Goal: Task Accomplishment & Management: Manage account settings

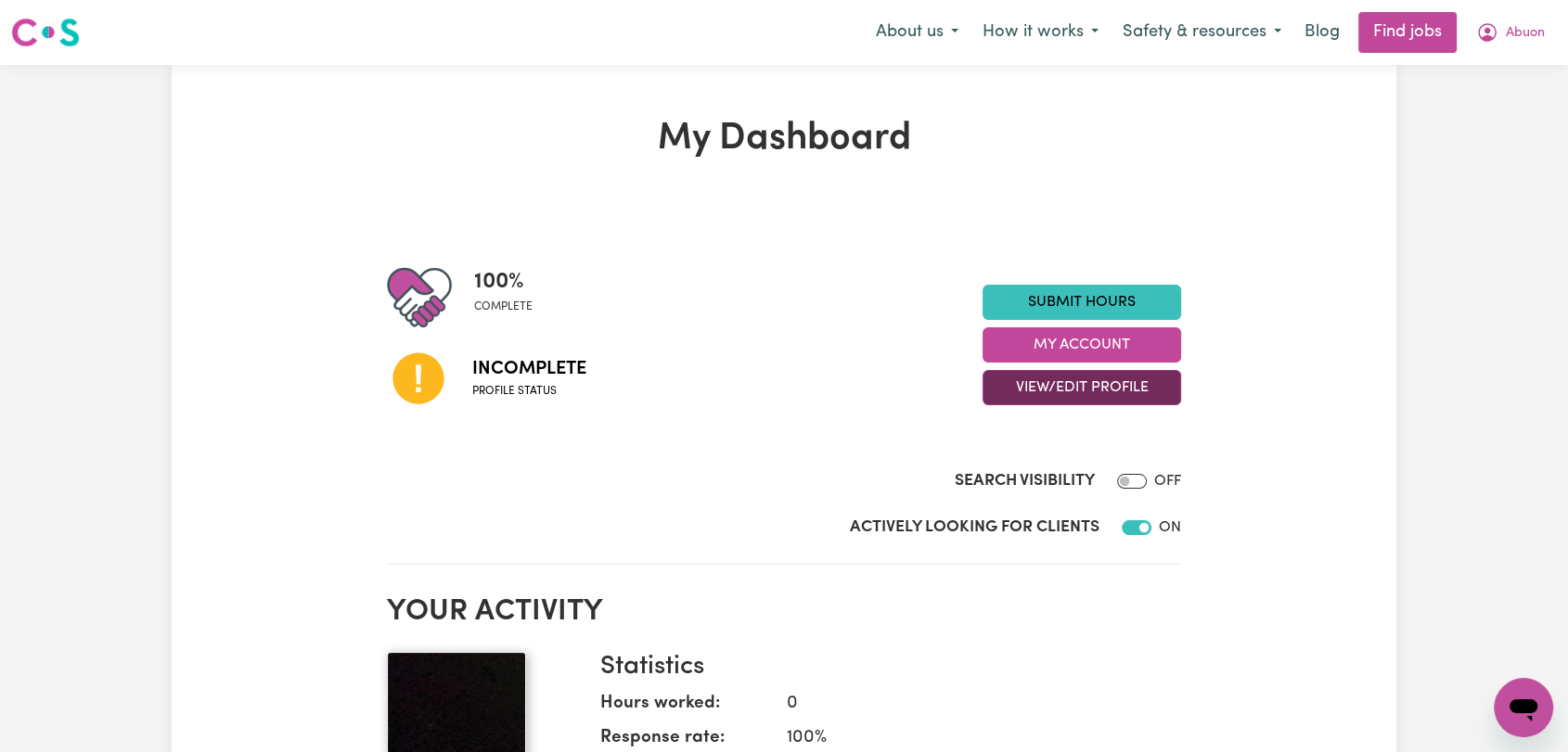
click at [1098, 377] on button "View/Edit Profile" at bounding box center [1082, 388] width 199 height 36
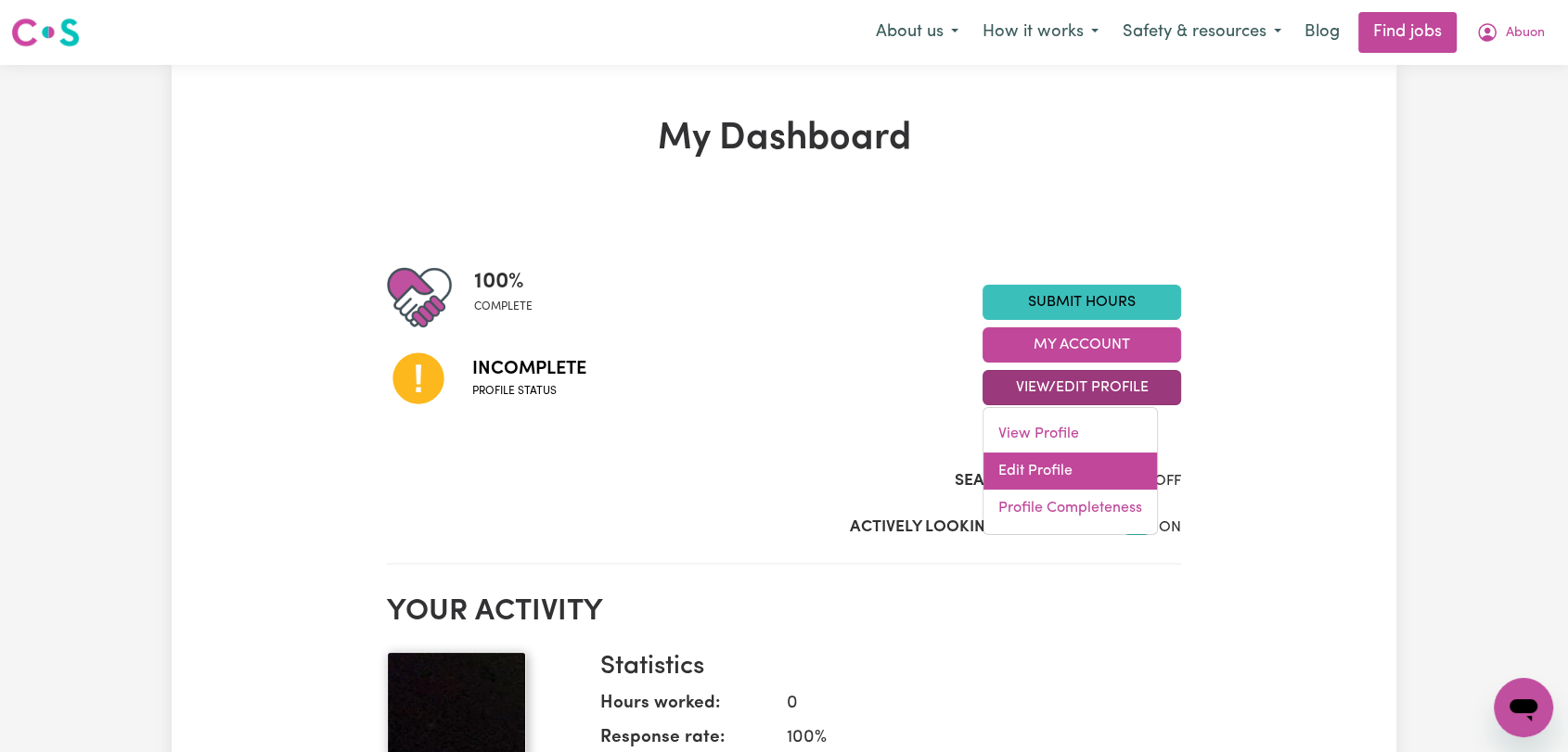
click at [1055, 466] on link "Edit Profile" at bounding box center [1069, 472] width 173 height 38
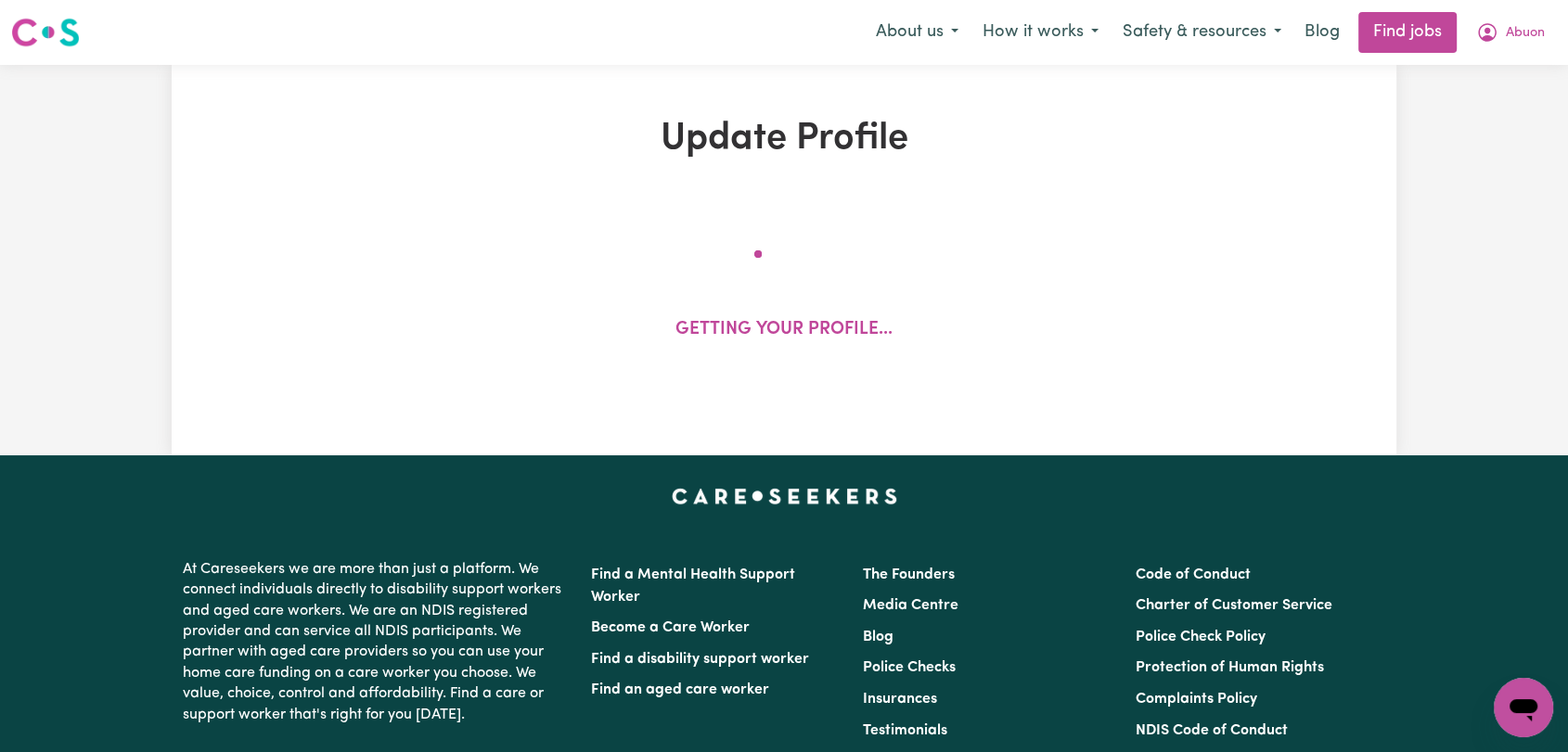
select select "[DEMOGRAPHIC_DATA]"
select select "[DEMOGRAPHIC_DATA] Citizen"
select select "Studying a healthcare related degree or qualification"
select select "40"
select select "58"
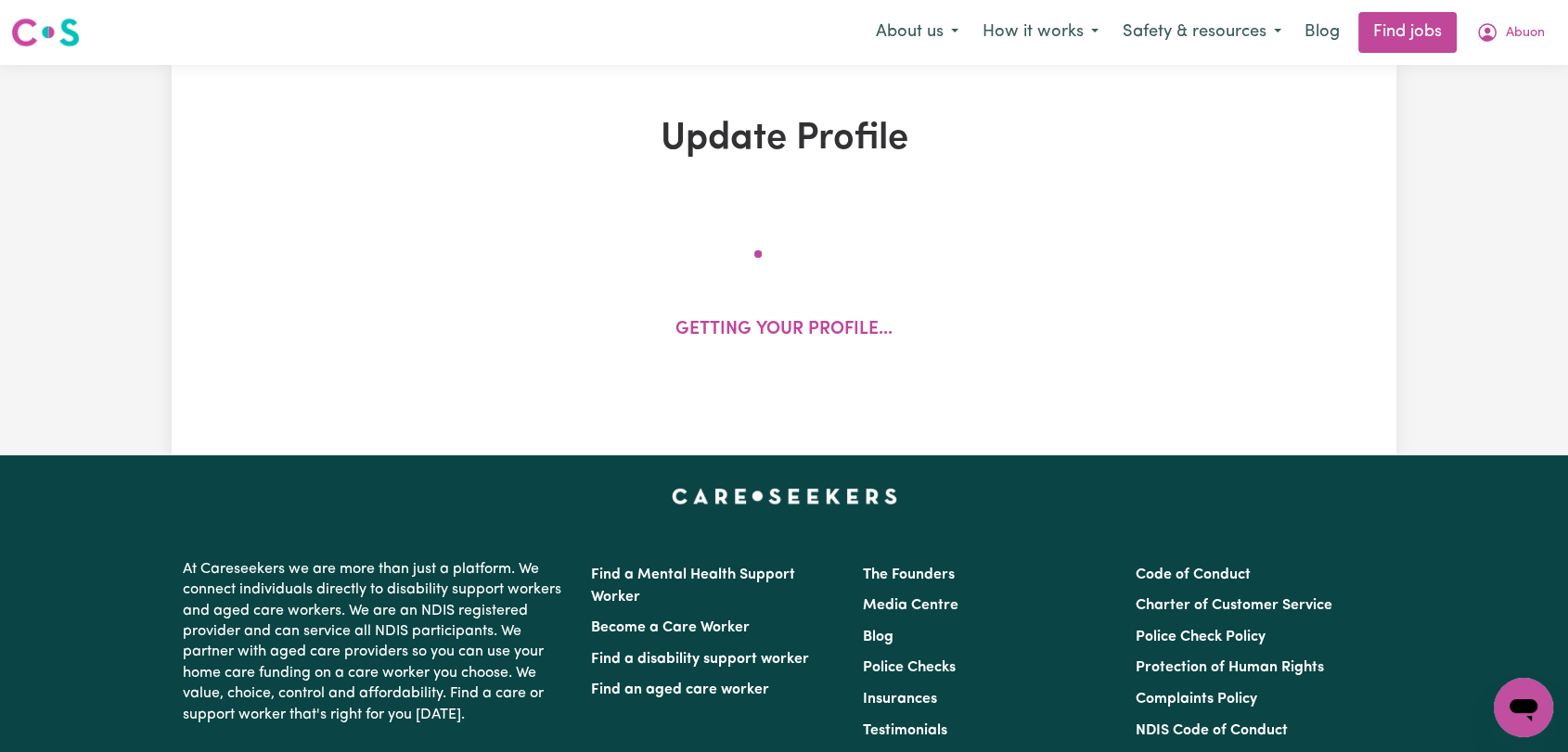
select select "75"
select select "85"
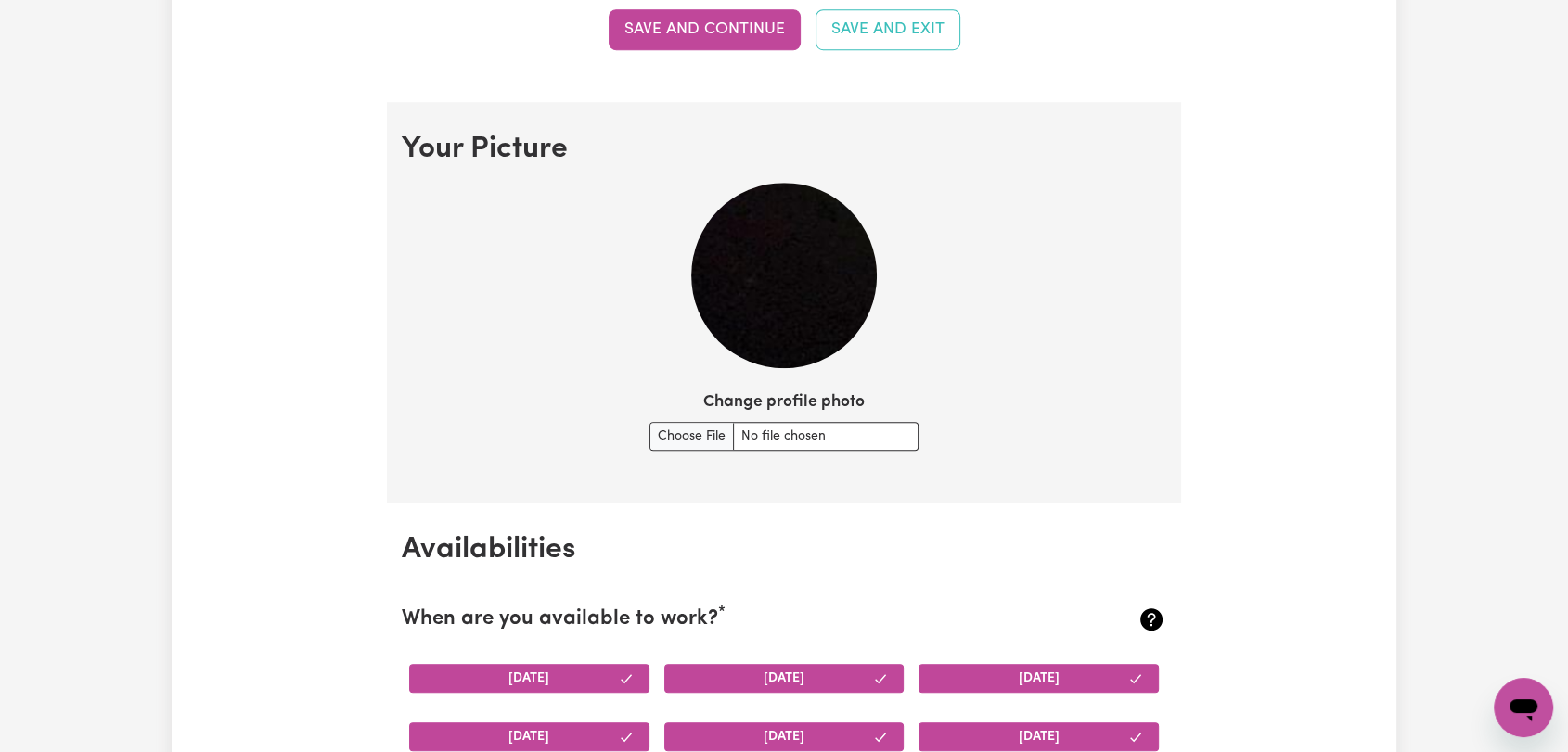
scroll to position [1237, 0]
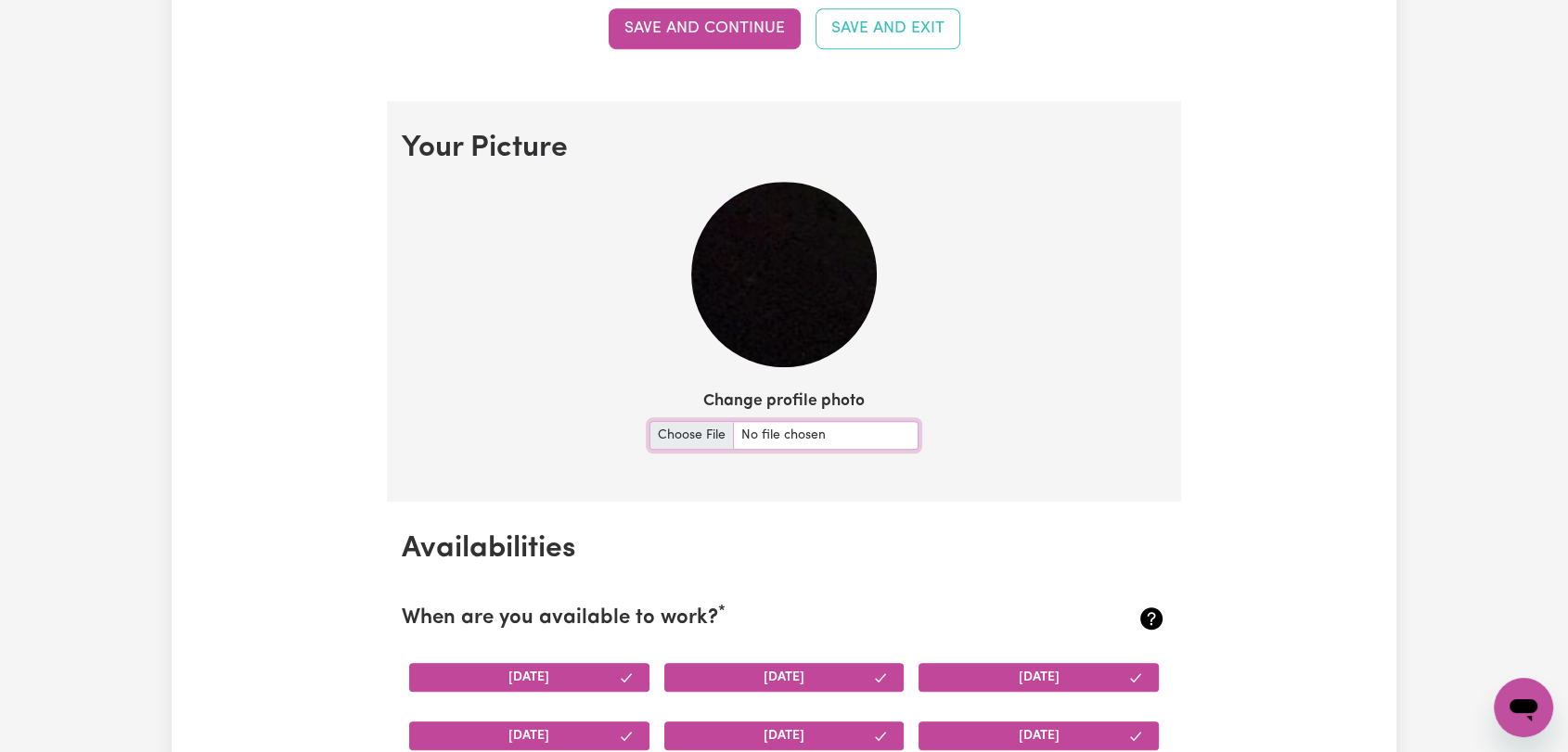
click at [651, 427] on input "Change profile photo" at bounding box center [783, 435] width 269 height 29
type input "C:\fakepath\[PERSON_NAME] - Picture.jpeg"
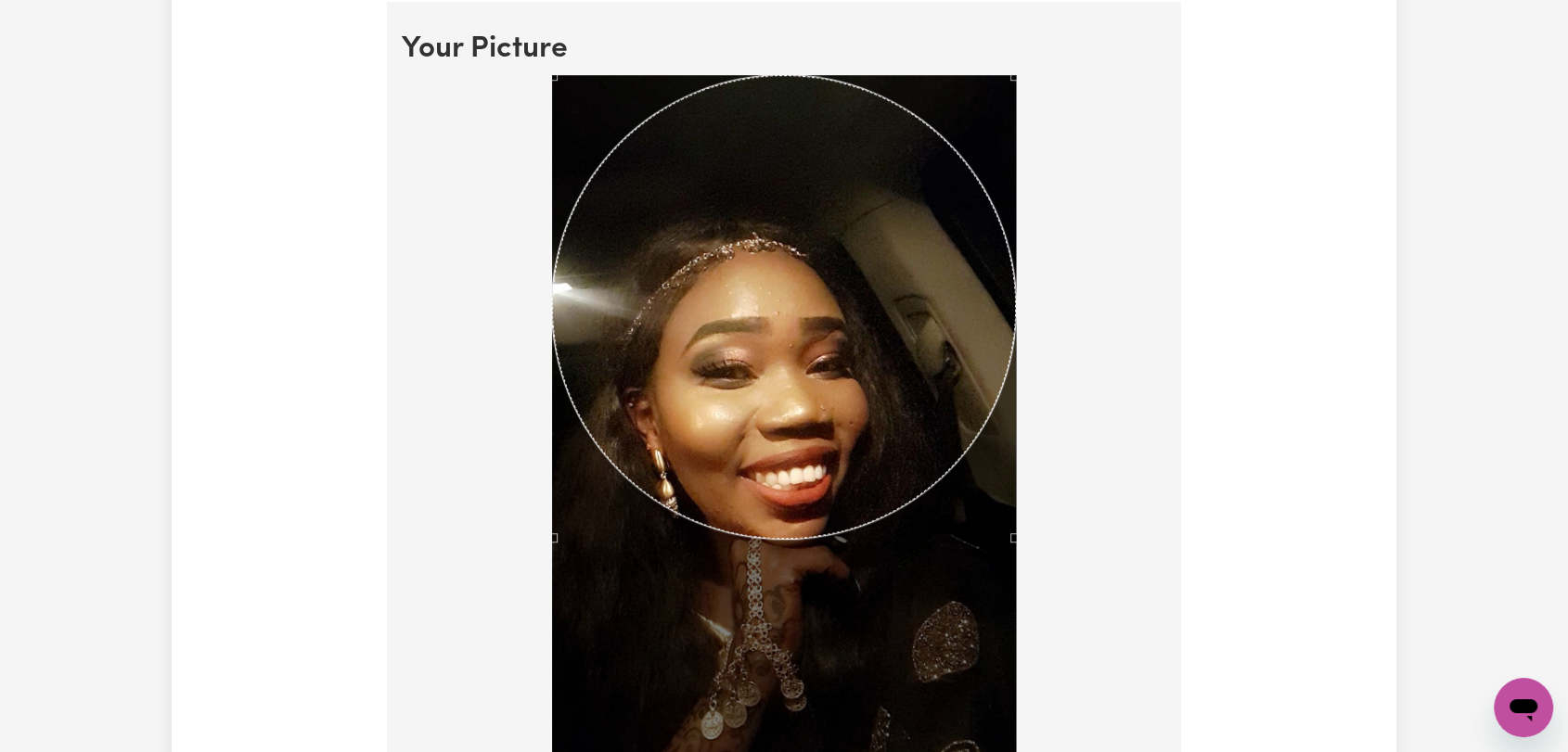
scroll to position [1442, 0]
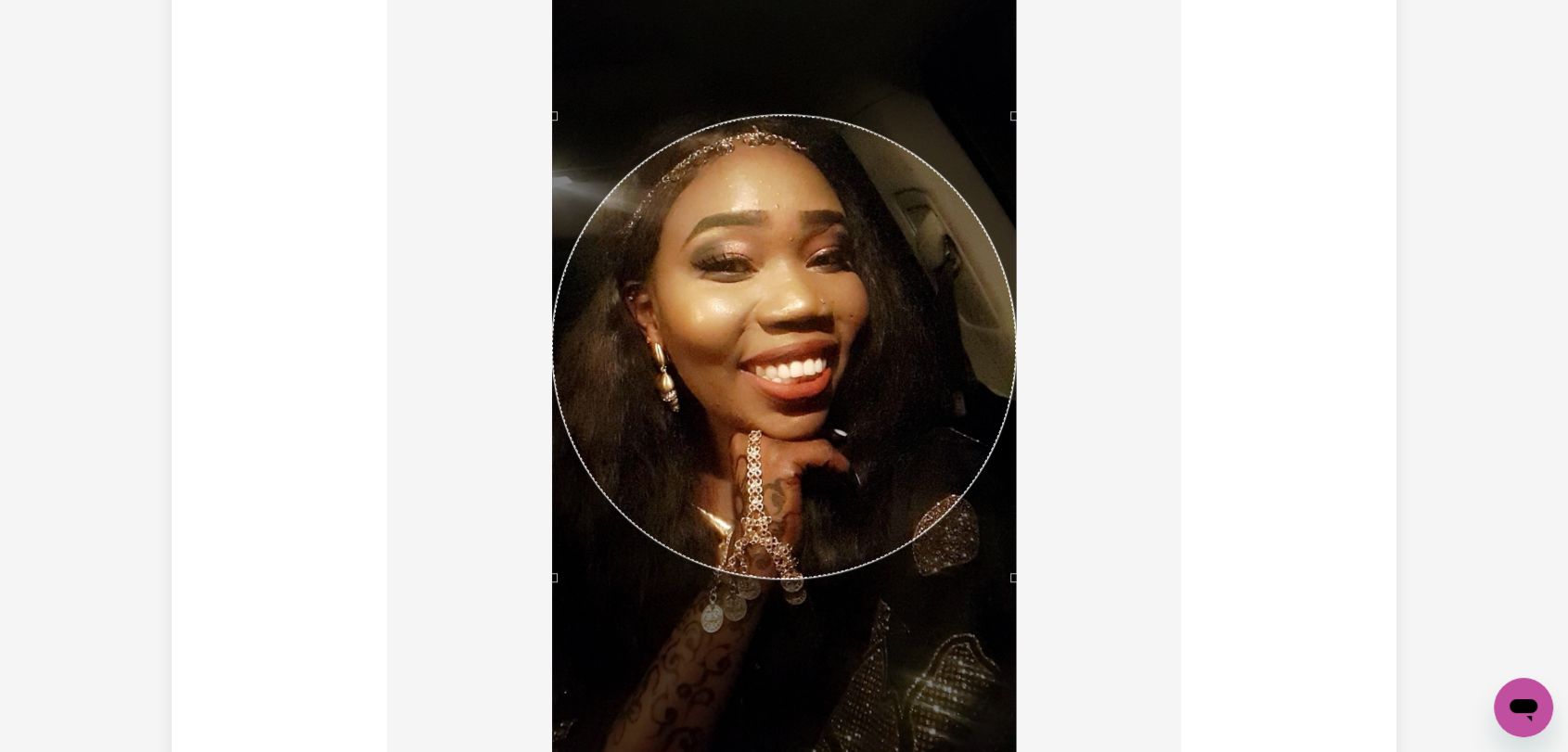
click at [855, 530] on div "Use the arrow keys to move the crop selection area" at bounding box center [784, 347] width 464 height 464
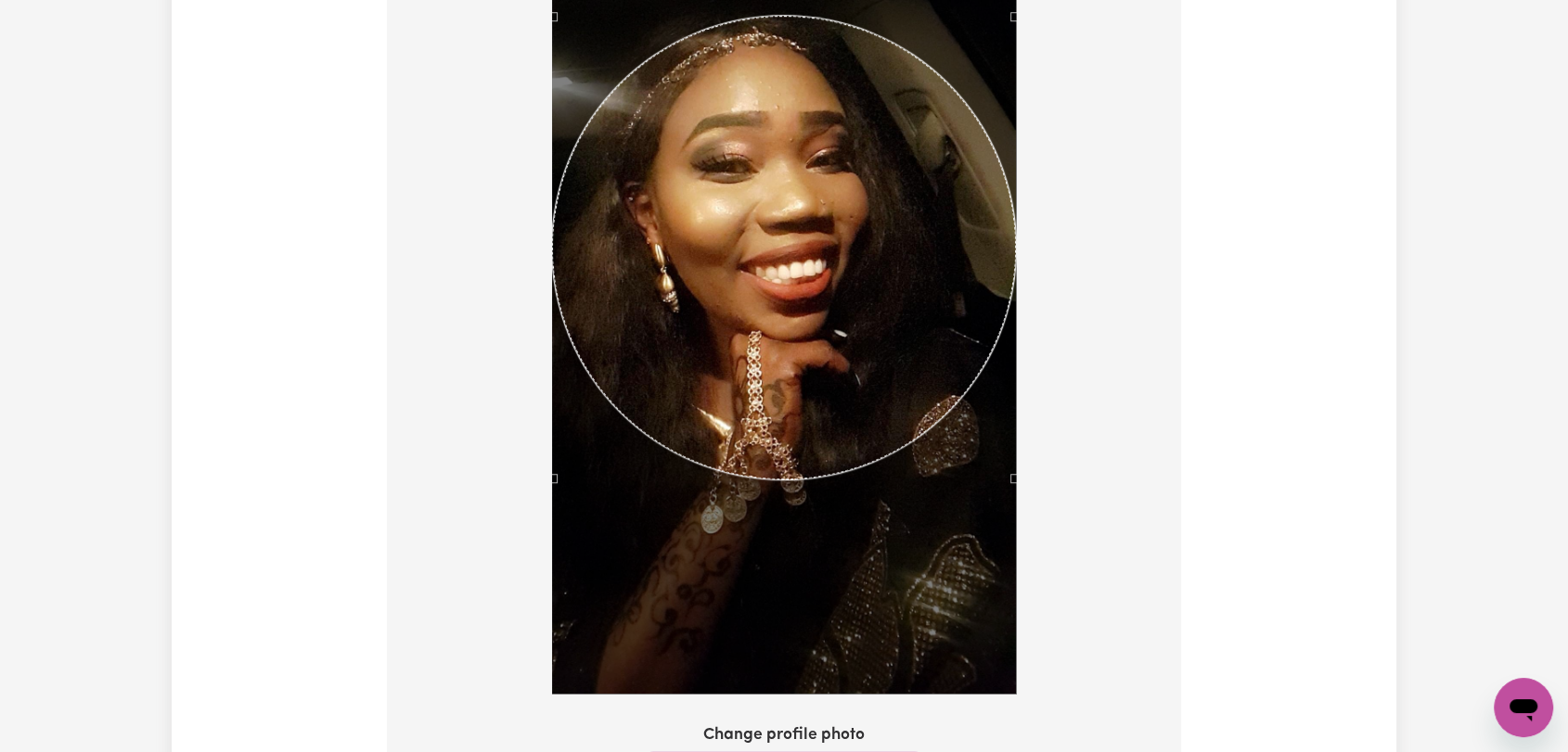
scroll to position [1752, 0]
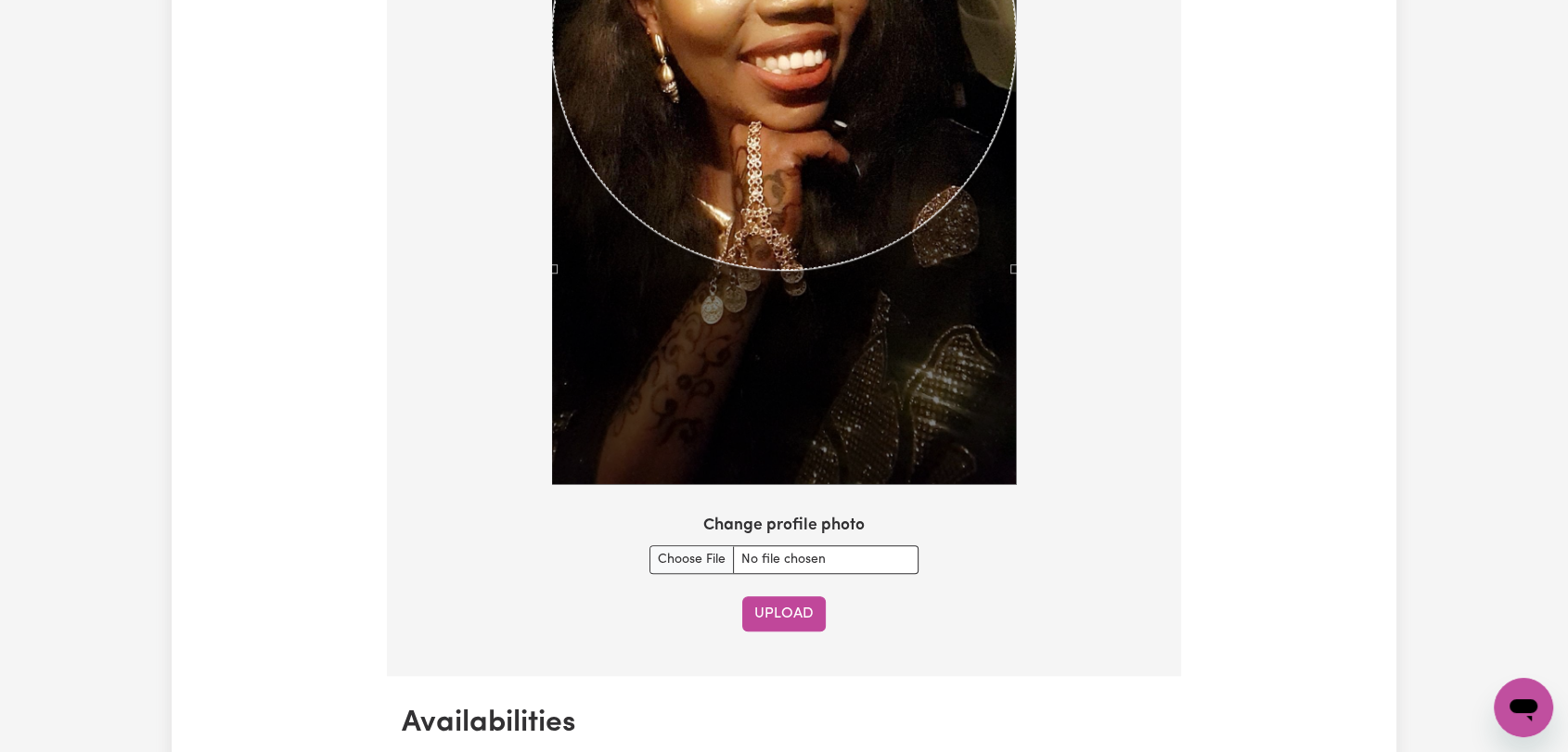
click at [789, 610] on button "Upload" at bounding box center [783, 614] width 83 height 36
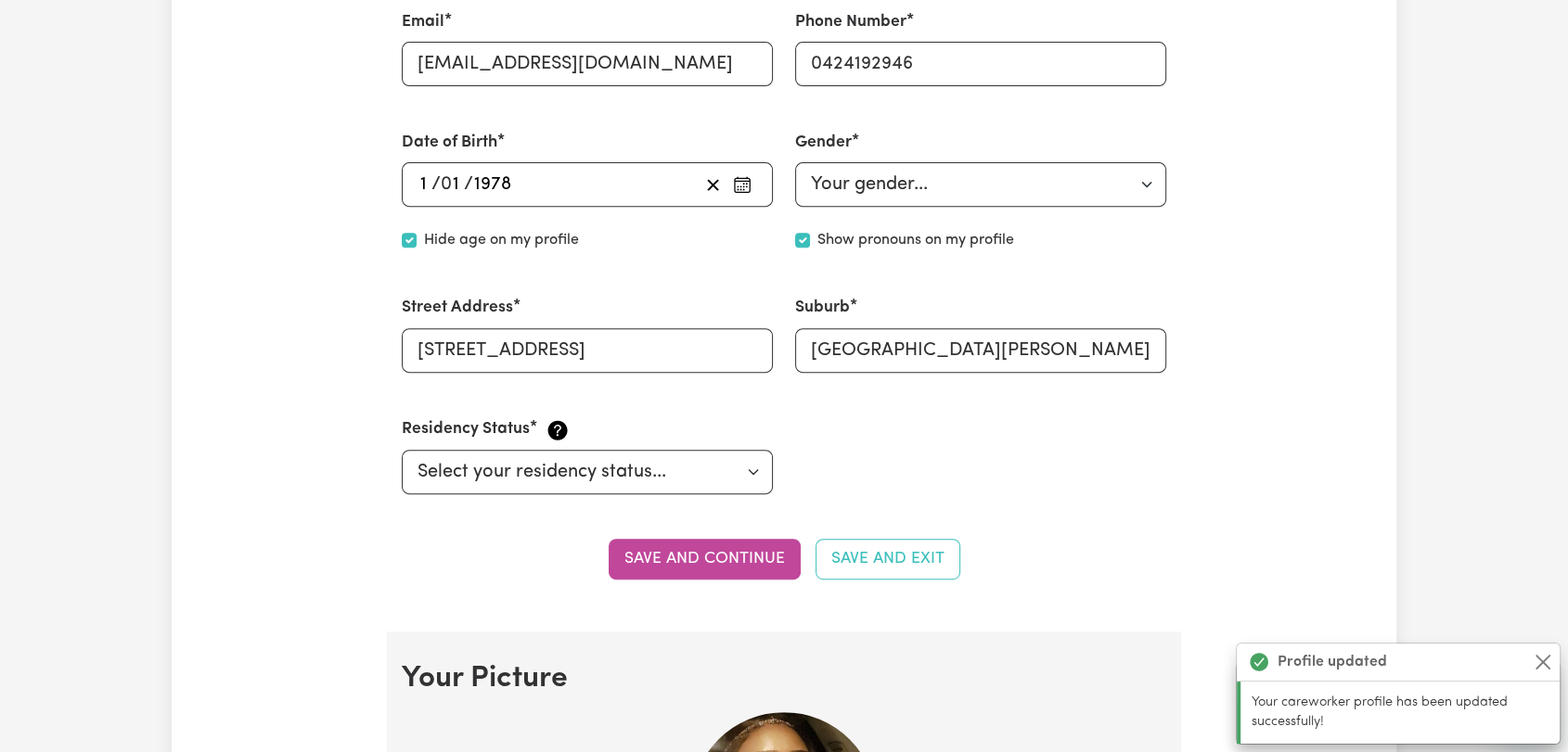
scroll to position [191, 0]
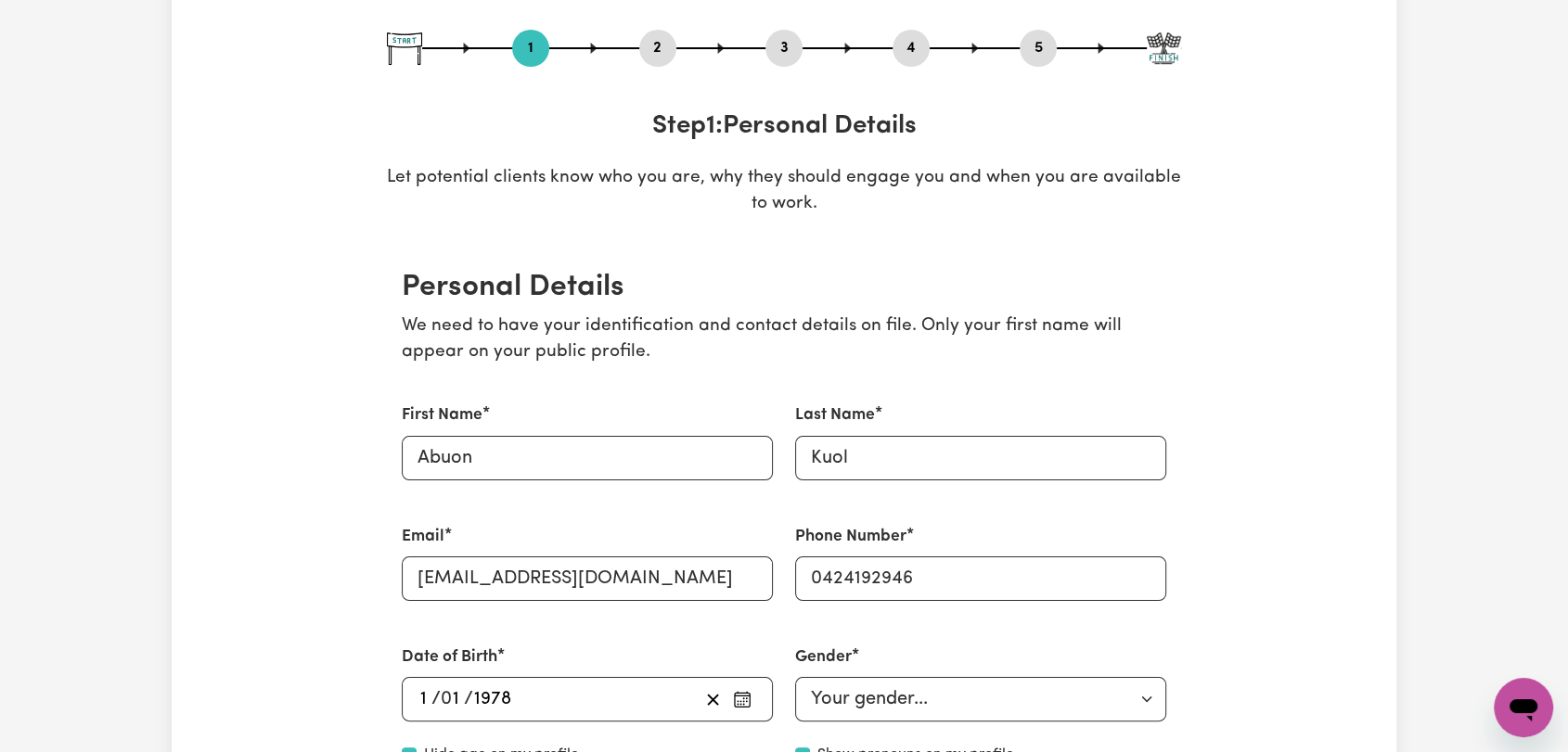
click at [641, 47] on button "2" at bounding box center [658, 49] width 38 height 24
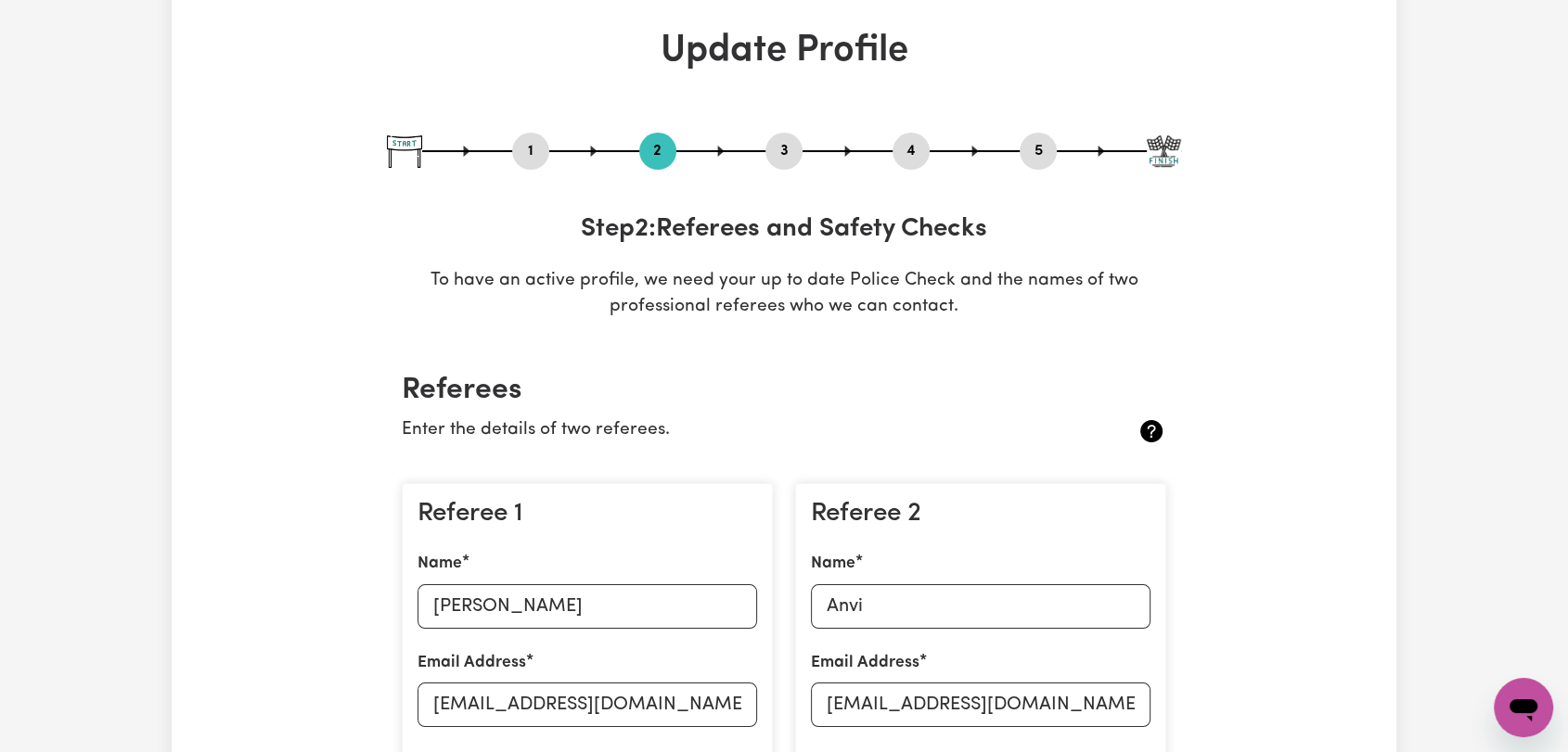
scroll to position [0, 0]
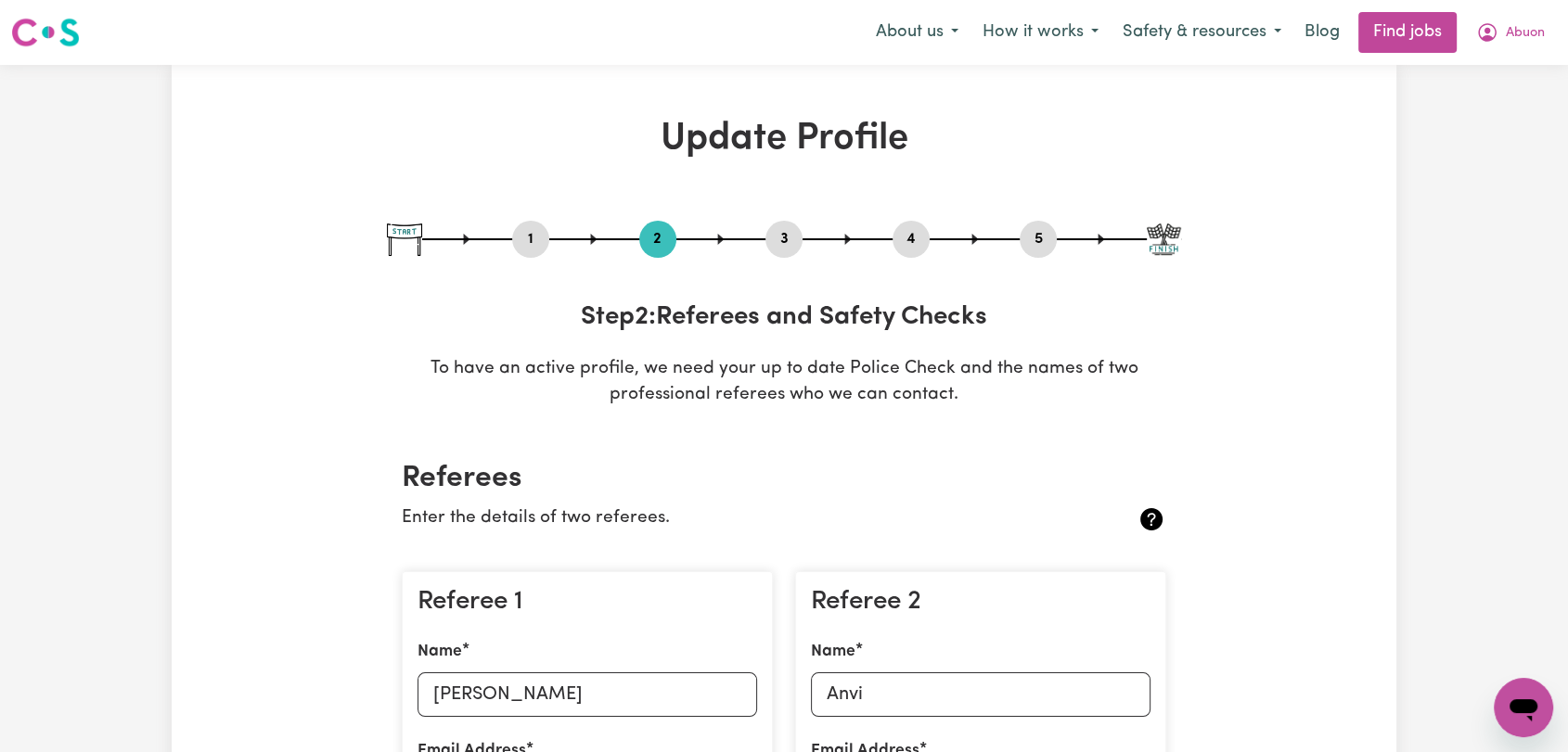
click at [791, 236] on button "3" at bounding box center [784, 239] width 38 height 24
select select "2020"
select select "2024"
select select "2022"
select select "2024"
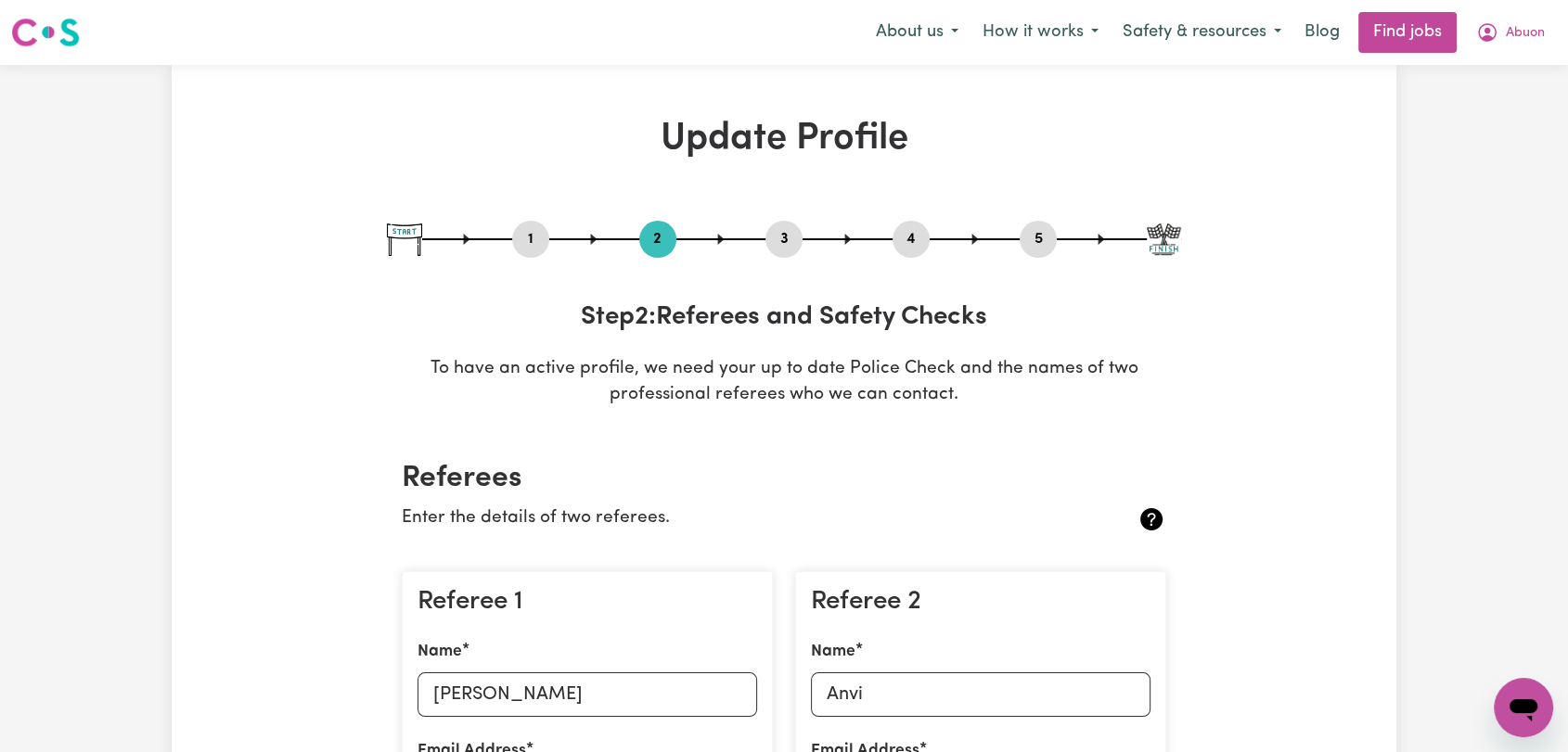
select select "2022"
select select "2023"
select select "2019"
select select "2023"
select select "2018"
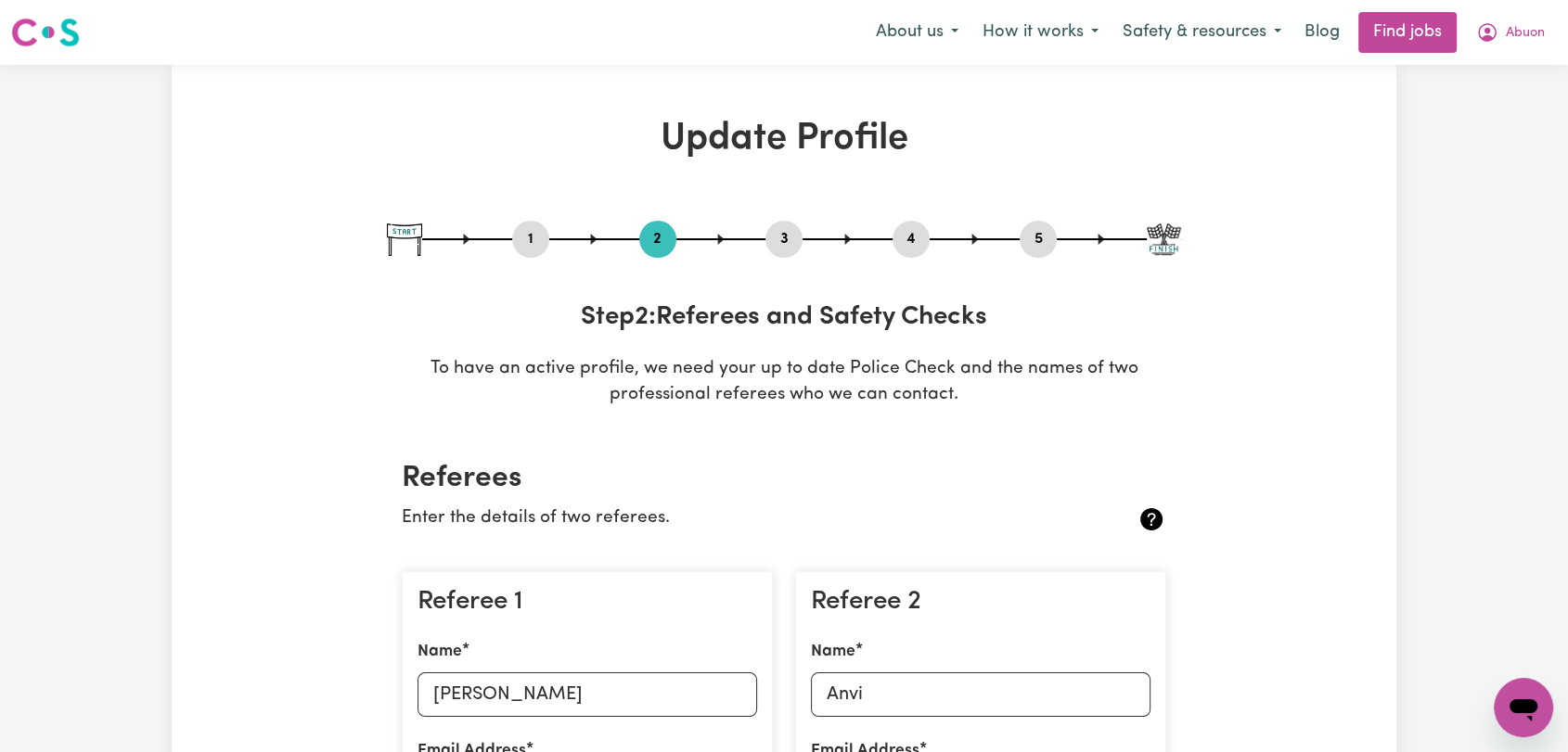
select select "2019"
select select "Certificate III (Individual Support)"
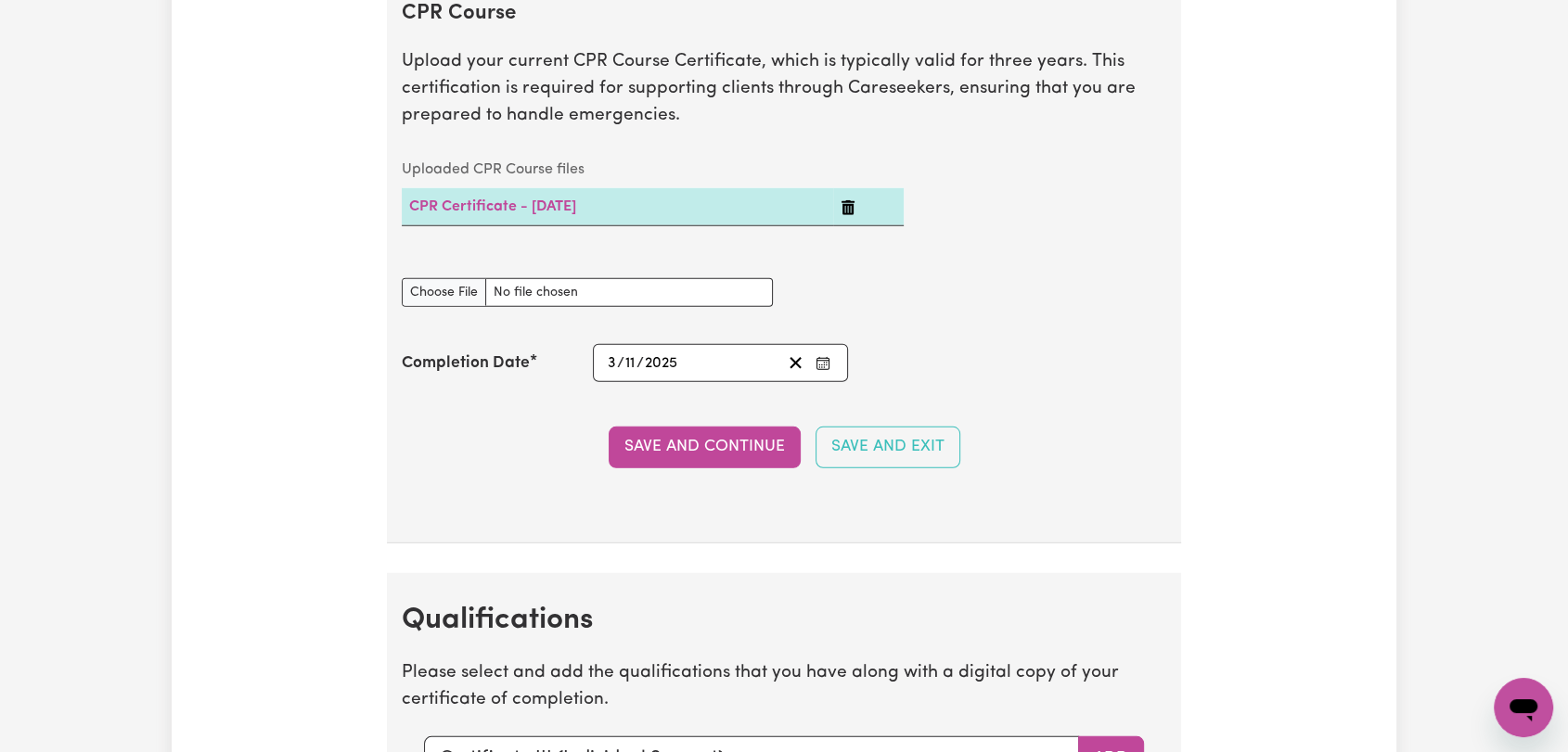
scroll to position [5256, 0]
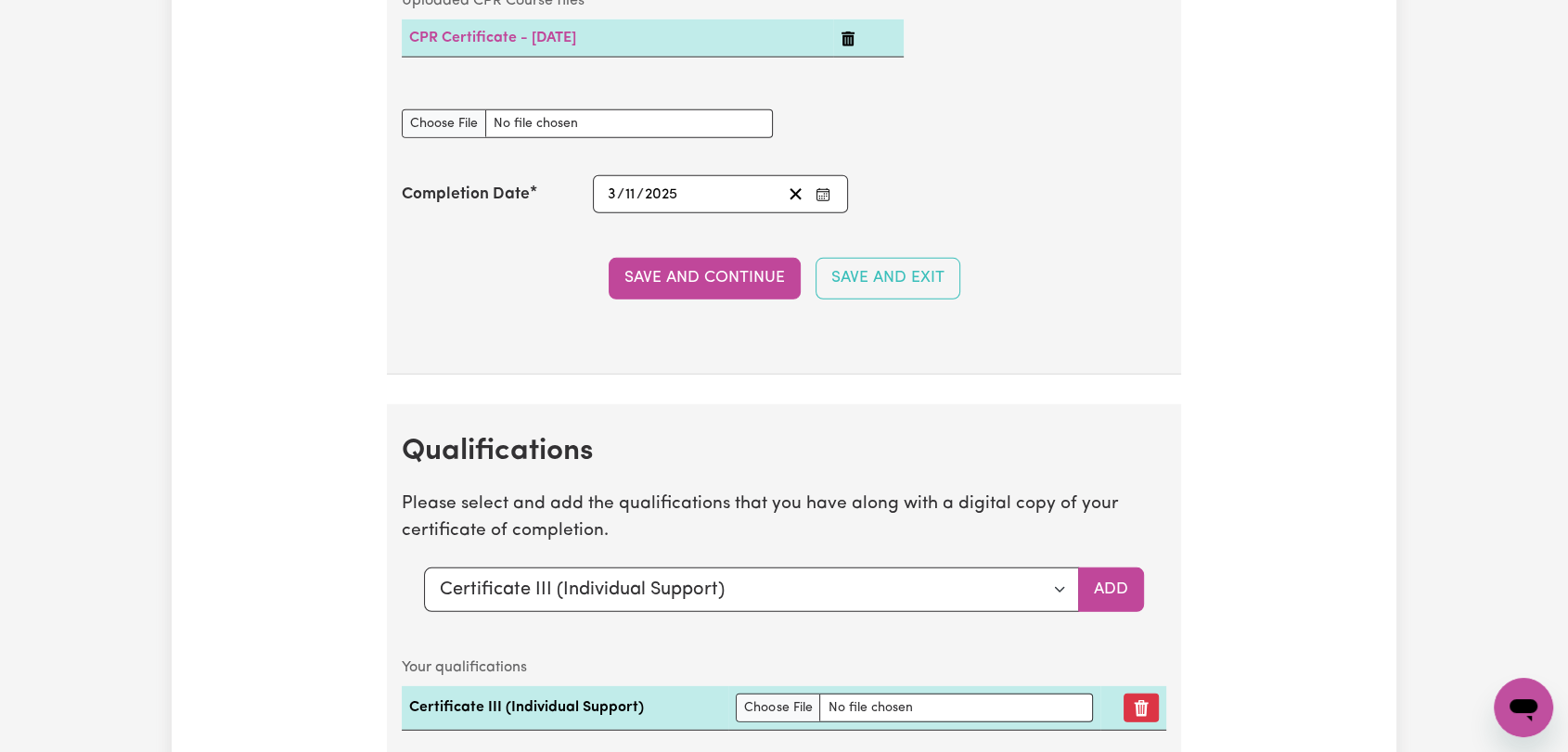
click at [827, 182] on button "Enter the Completion Date of your CPR Course" at bounding box center [823, 194] width 26 height 25
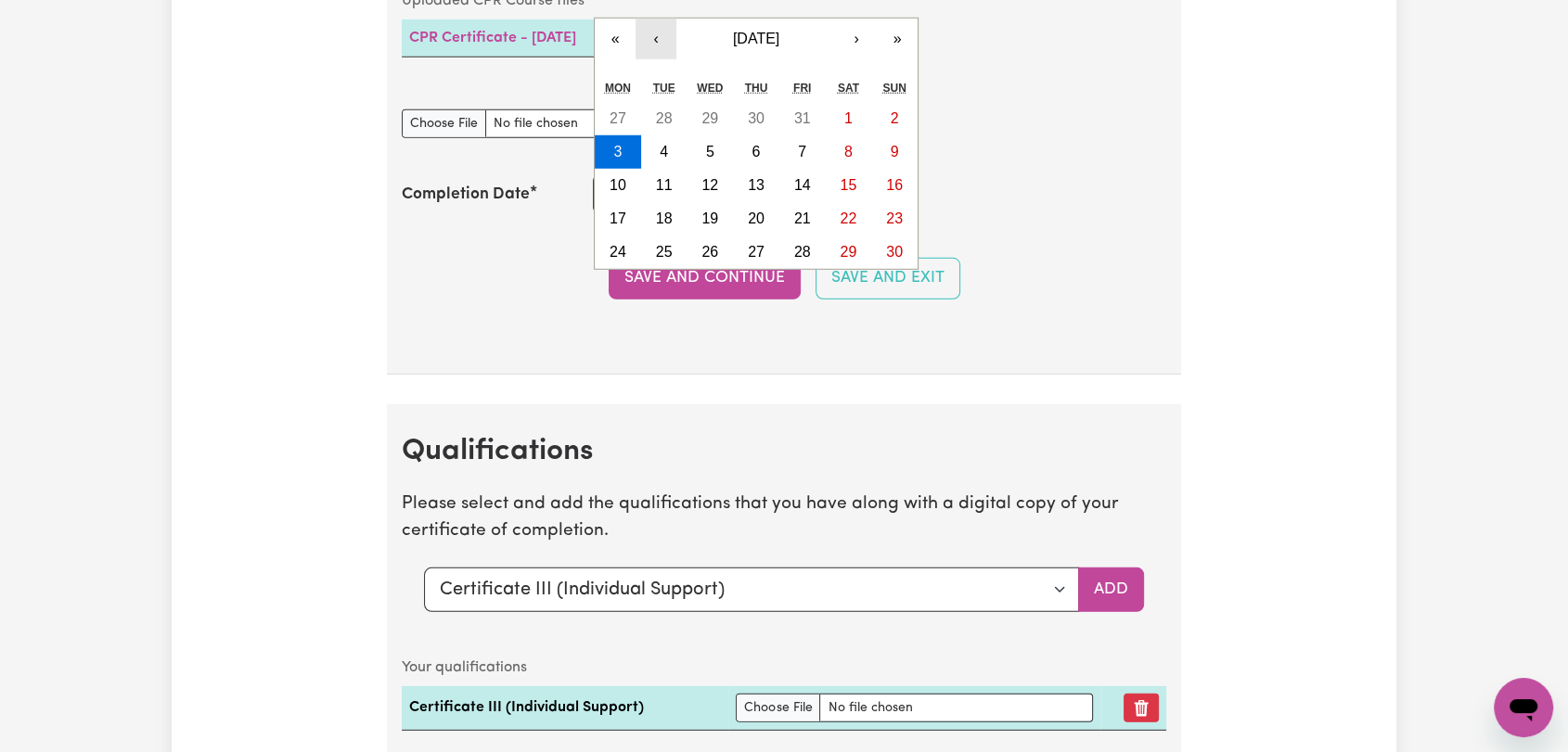
click at [653, 30] on button "‹" at bounding box center [656, 39] width 41 height 41
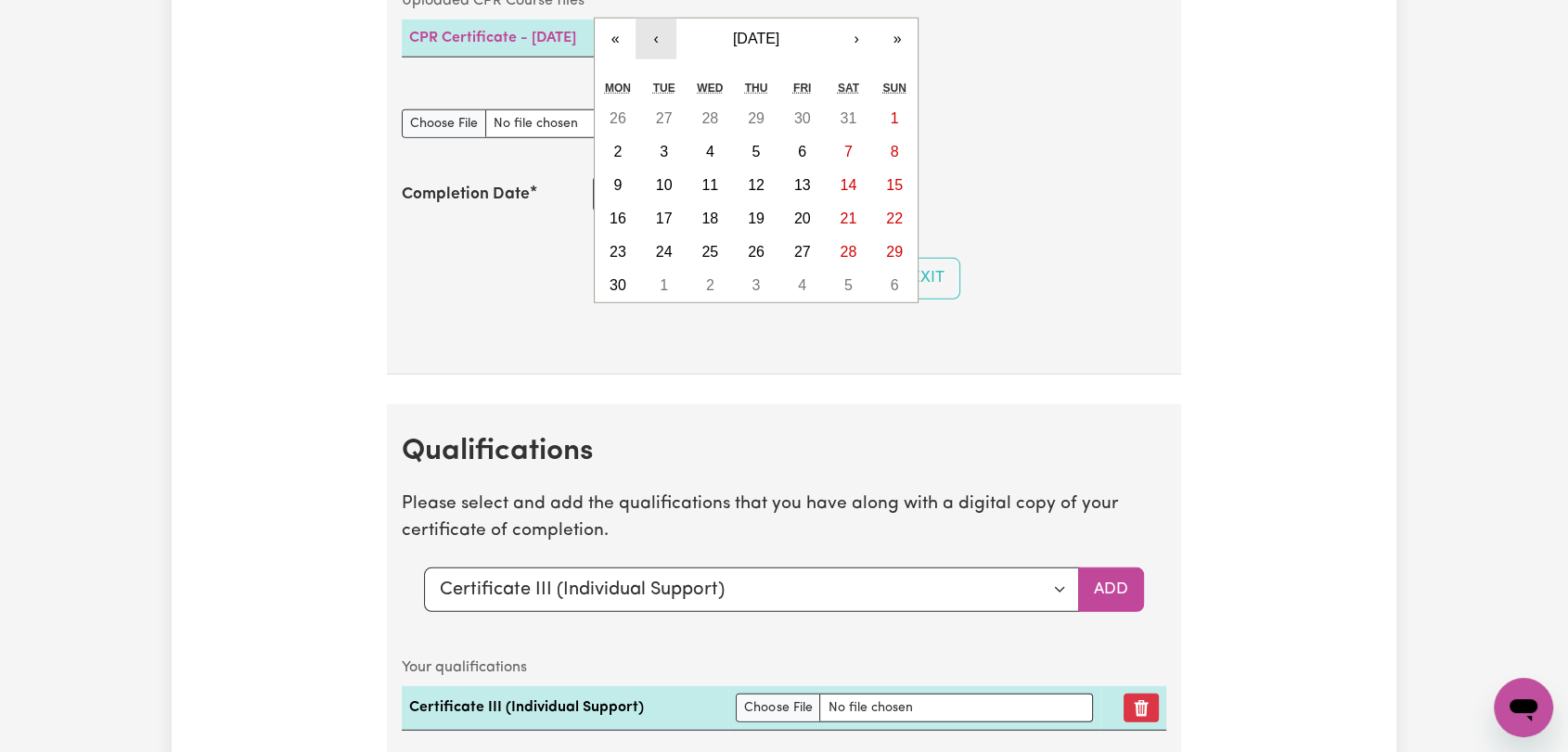
click at [653, 30] on button "‹" at bounding box center [656, 39] width 41 height 41
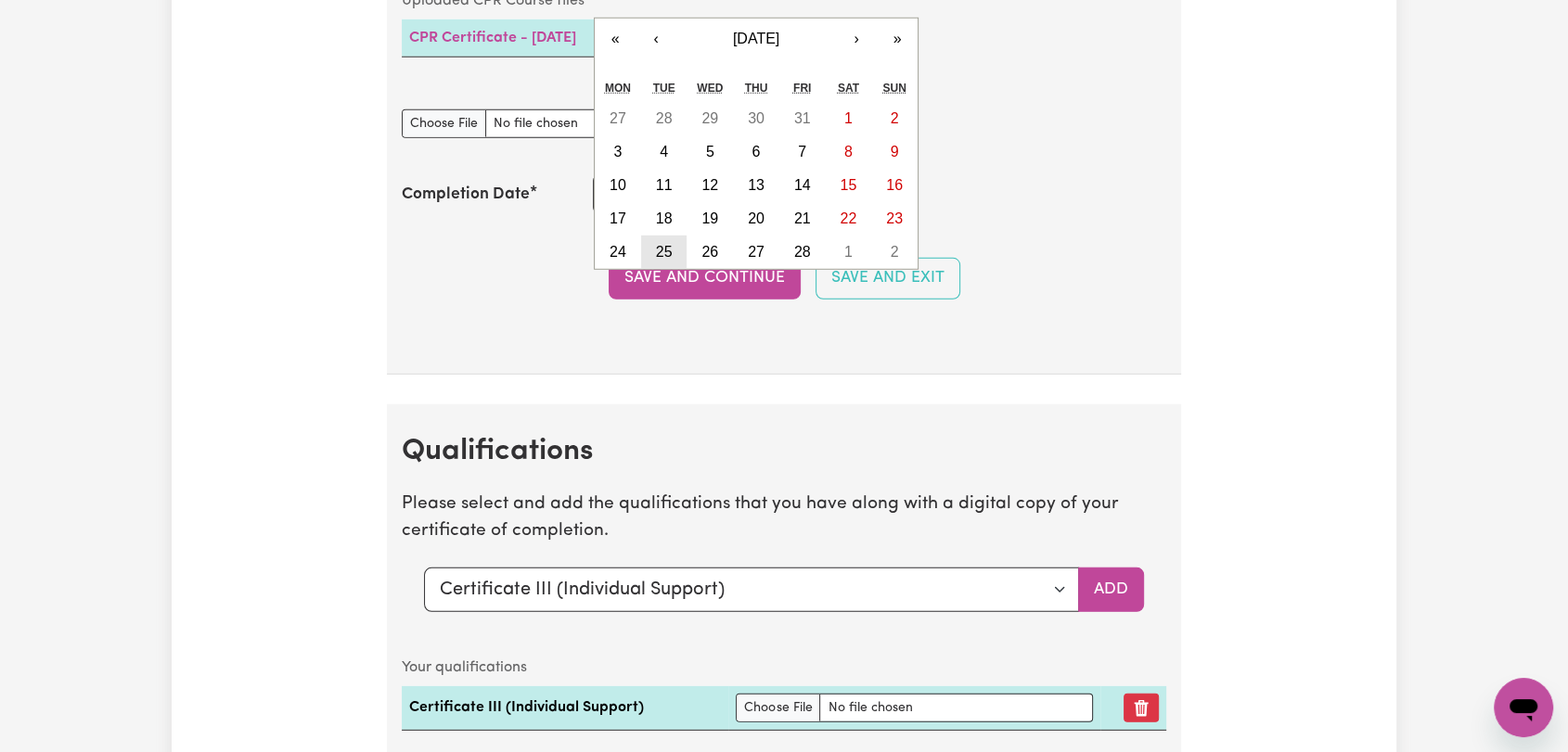
click at [661, 244] on abbr "25" at bounding box center [664, 251] width 17 height 16
type input "[DATE]"
type input "25"
type input "2"
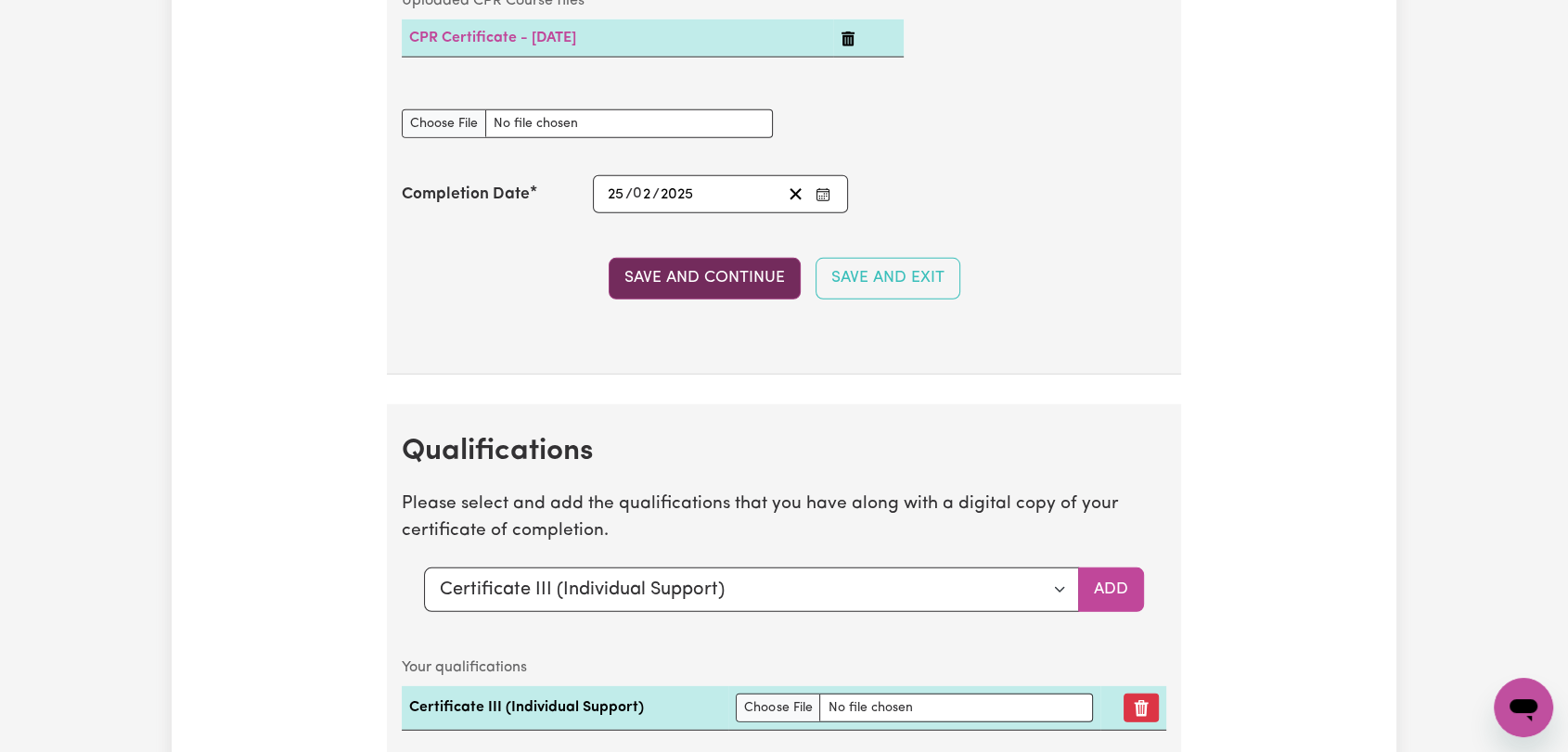
click at [716, 269] on button "Save and Continue" at bounding box center [704, 278] width 192 height 41
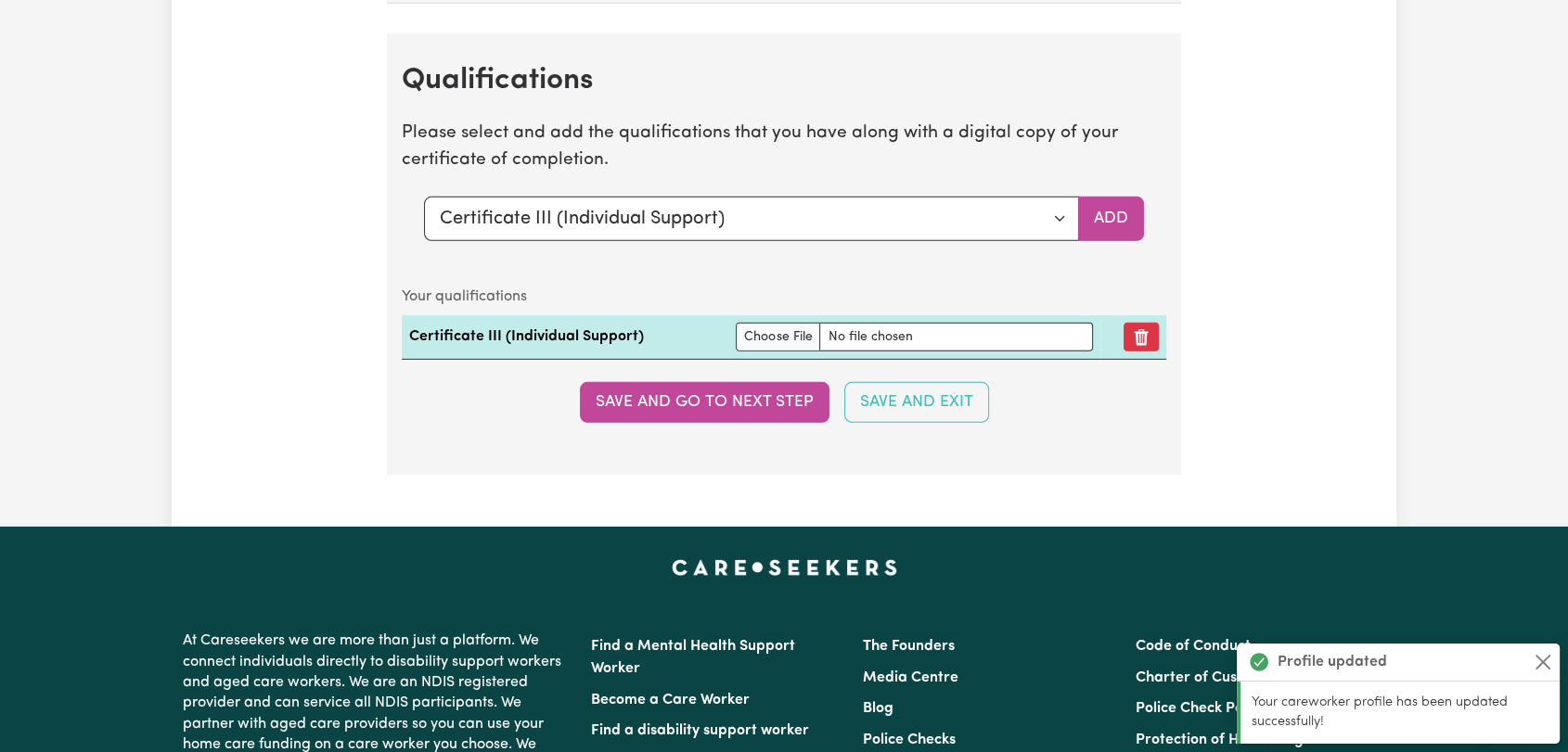
scroll to position [5650, 0]
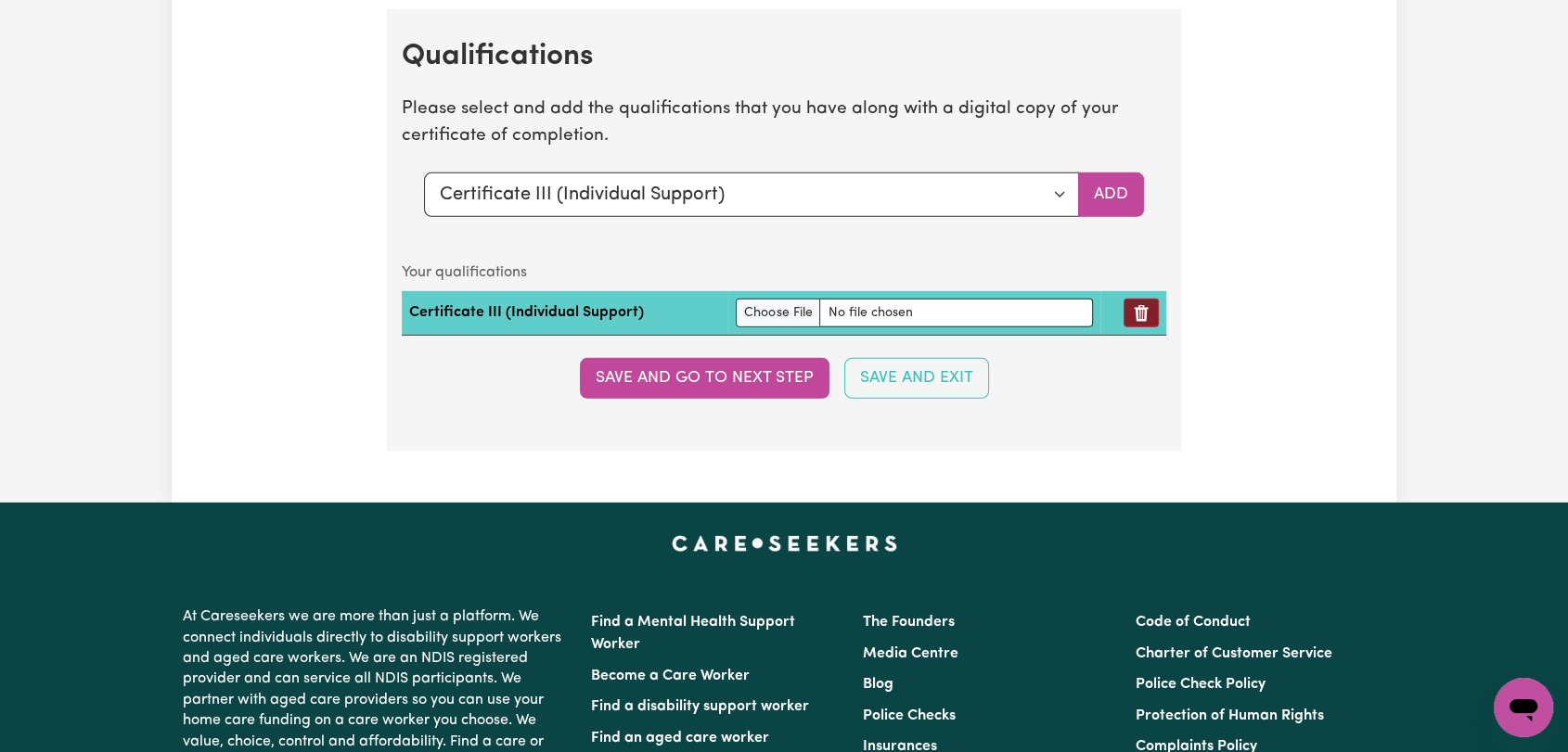
click at [1153, 299] on button "Remove qualification" at bounding box center [1141, 313] width 36 height 29
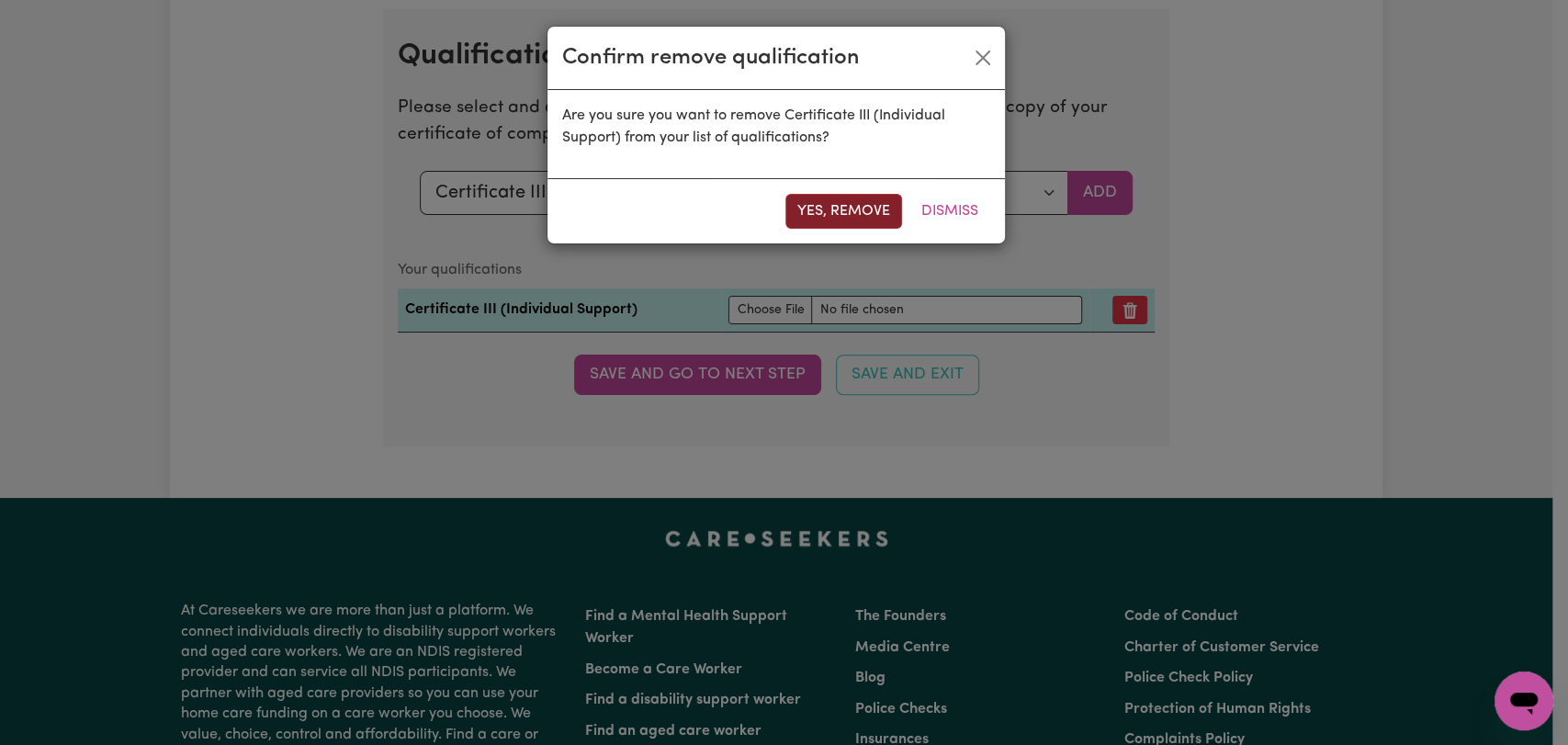
click at [823, 226] on button "Yes, remove" at bounding box center [844, 212] width 117 height 35
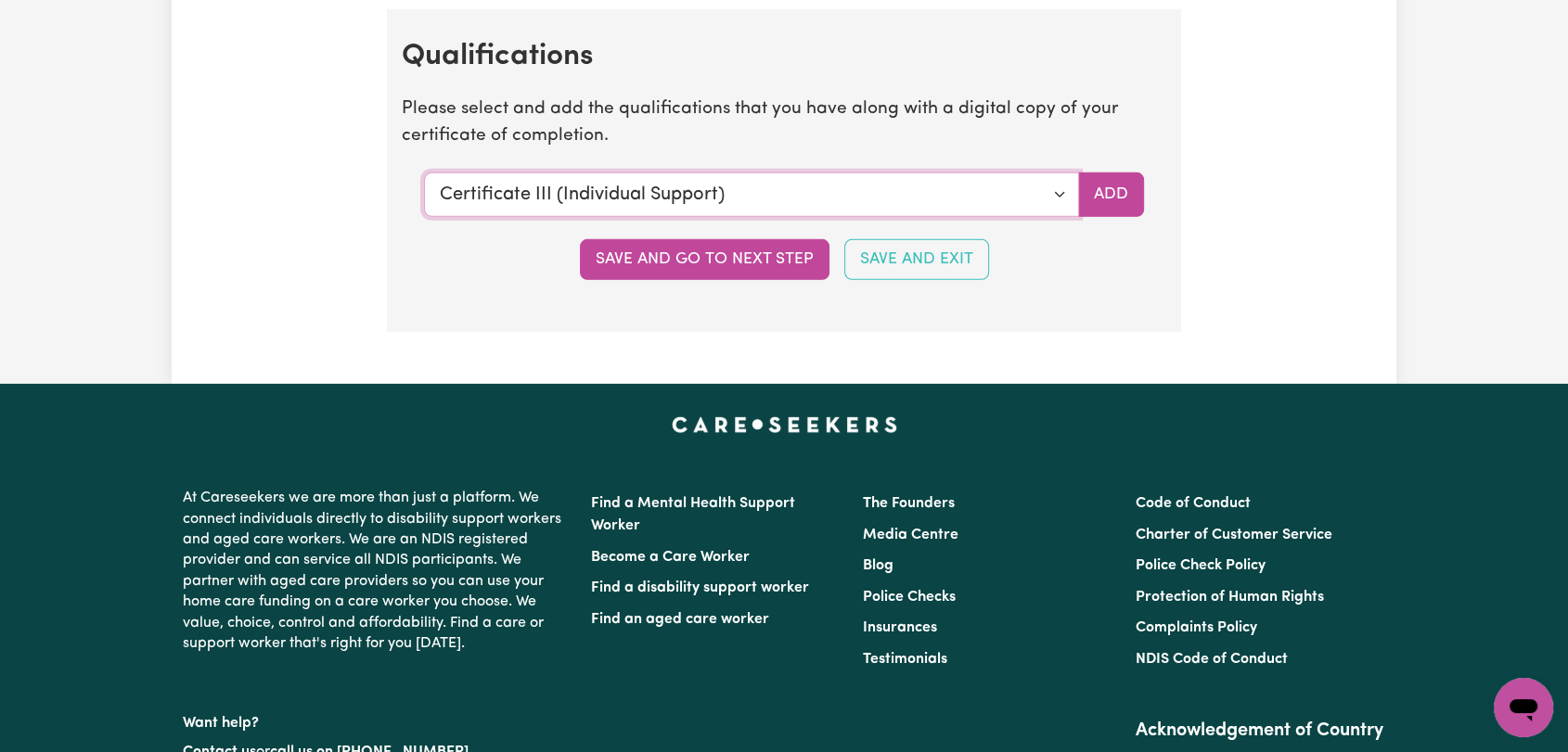
click at [1055, 188] on select "Select a qualification to add... Certificate III (Individual Support) Certifica…" at bounding box center [751, 194] width 655 height 44
select select "Certificate IV (Disability Support)"
click at [424, 173] on select "Select a qualification to add... Certificate III (Individual Support) Certifica…" at bounding box center [751, 194] width 655 height 44
click at [1109, 188] on button "Add" at bounding box center [1110, 194] width 66 height 44
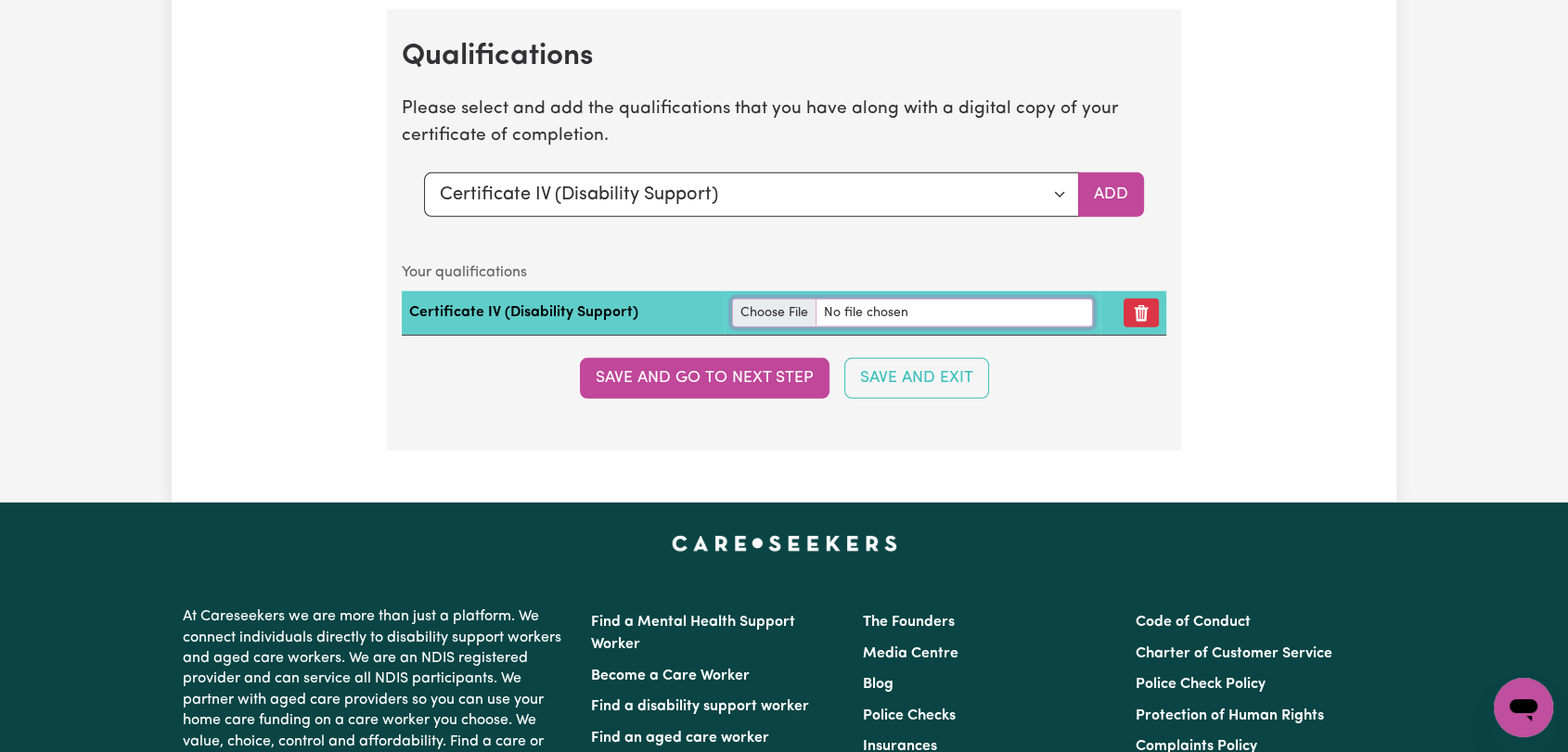
click at [764, 306] on input "file" at bounding box center [912, 313] width 361 height 29
type input "C:\fakepath\Abuon Kuol - Certificate IV Disability --.pdf"
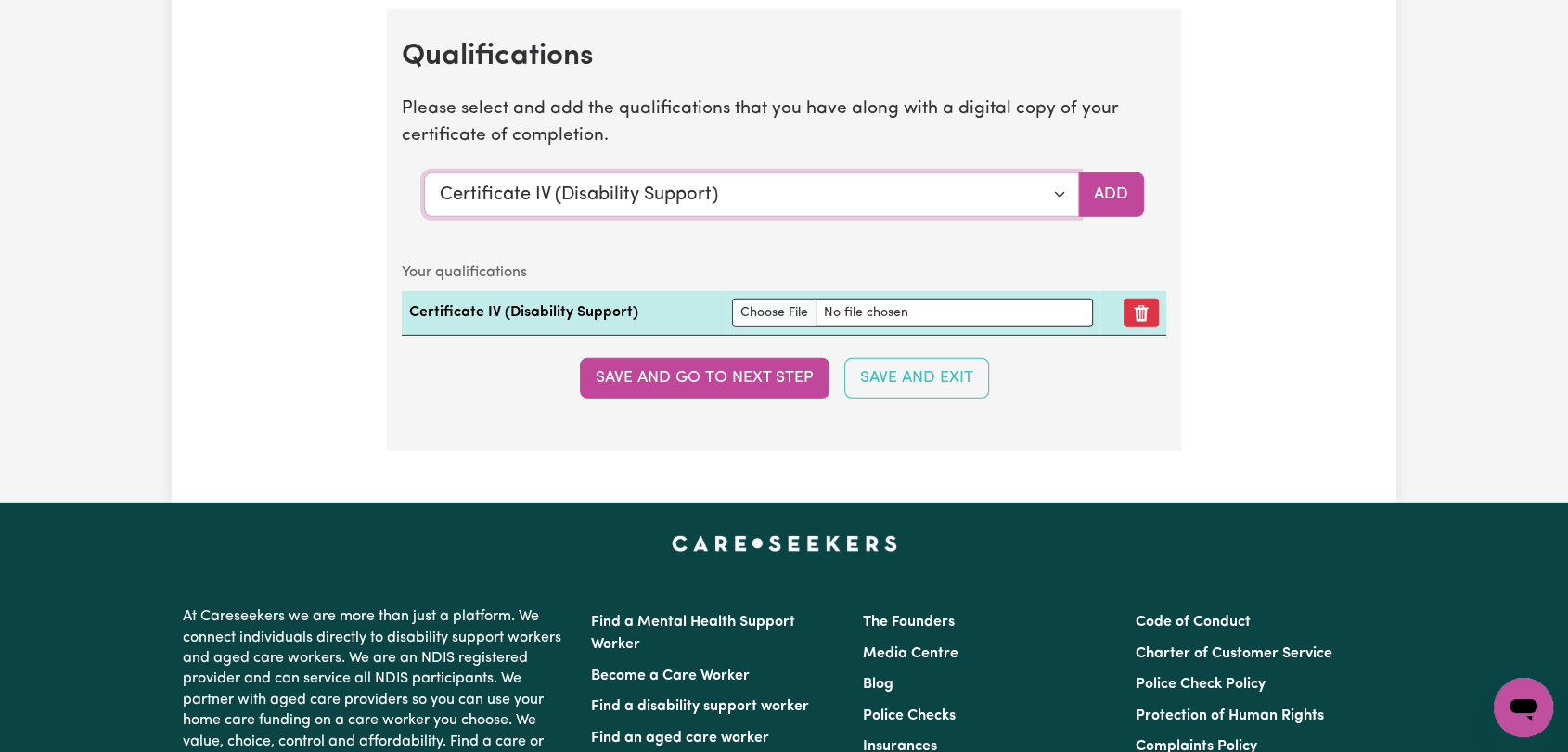
click at [1062, 185] on select "Select a qualification to add... Certificate III (Individual Support) Certifica…" at bounding box center [751, 194] width 655 height 44
click at [1047, 188] on select "Select a qualification to add... Certificate III (Individual Support) Certifica…" at bounding box center [751, 194] width 655 height 44
click at [707, 371] on button "Save and go to next step" at bounding box center [704, 379] width 249 height 41
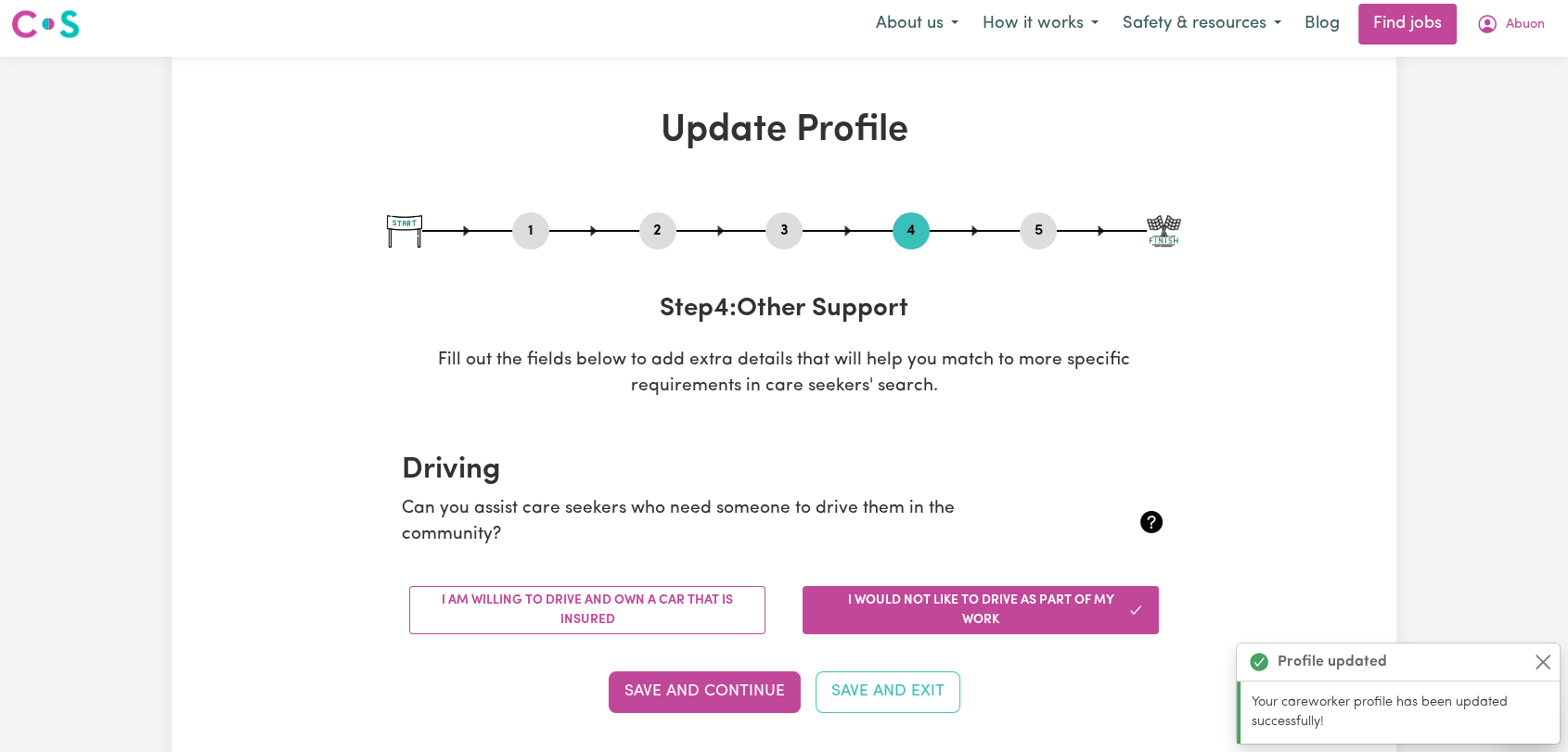
scroll to position [0, 0]
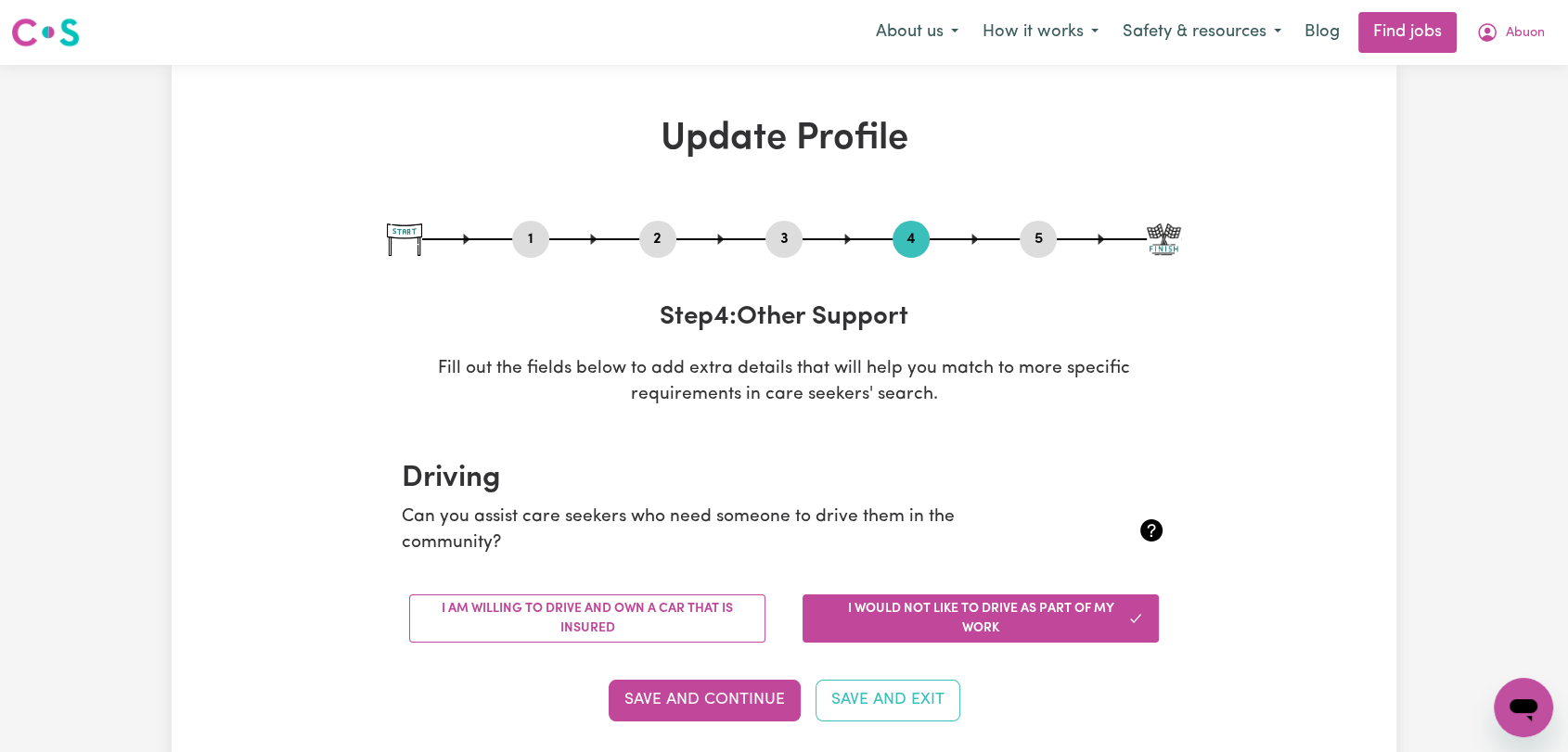
drag, startPoint x: 524, startPoint y: 229, endPoint x: 615, endPoint y: 294, distance: 111.8
click at [524, 228] on button "1" at bounding box center [531, 239] width 38 height 24
select select "[DEMOGRAPHIC_DATA]"
select select "[DEMOGRAPHIC_DATA] Citizen"
select select "Studying a healthcare related degree or qualification"
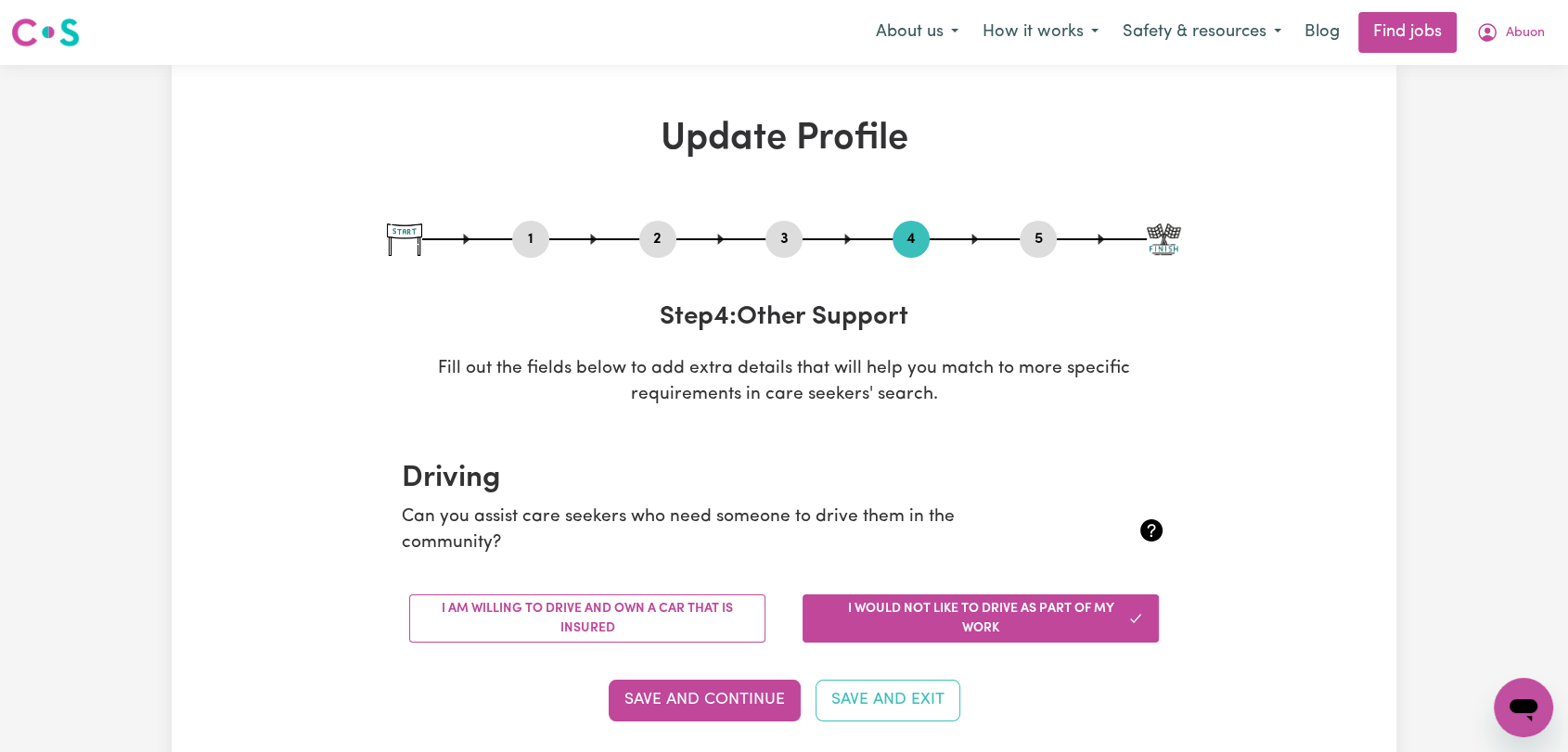
select select "40"
select select "58"
select select "75"
select select "85"
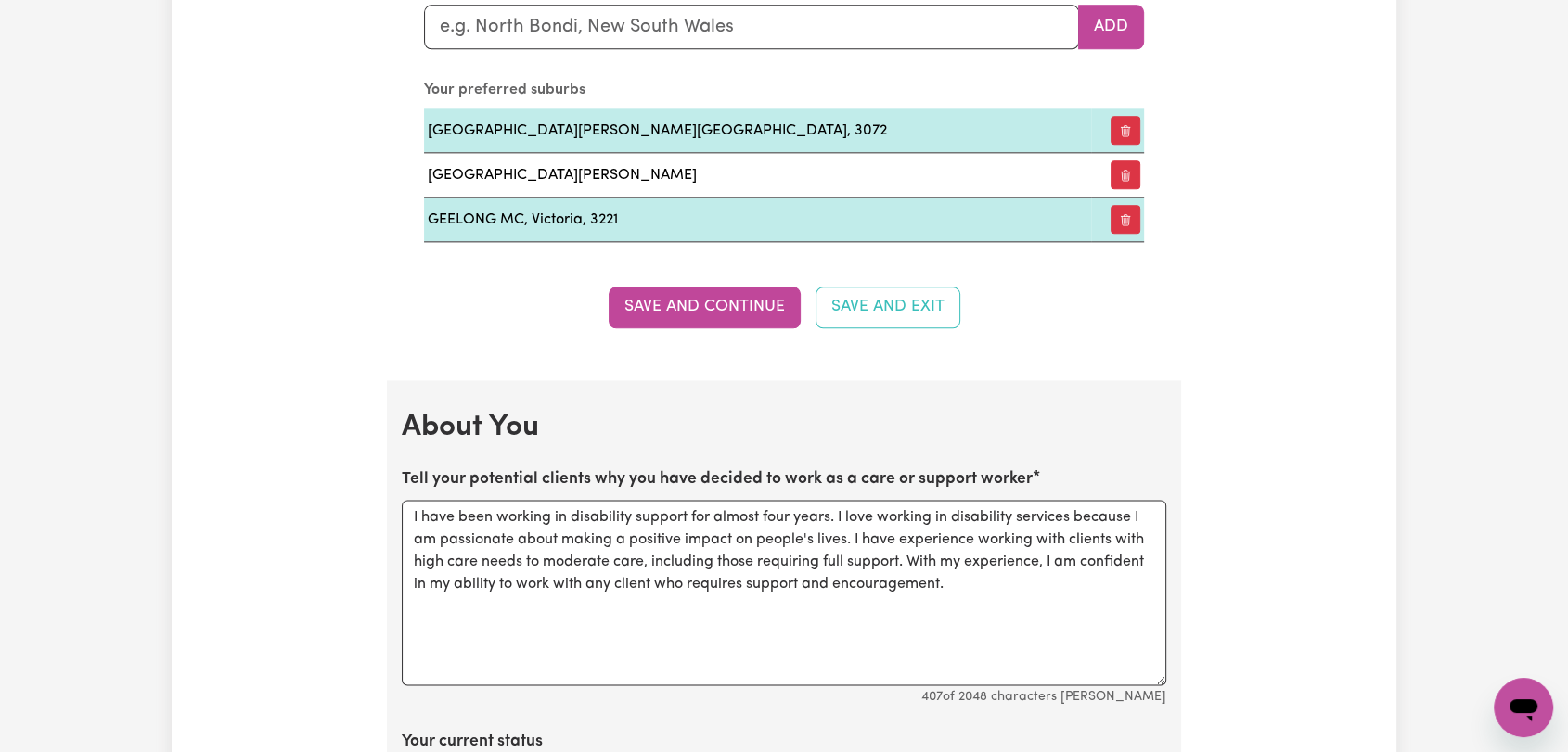
scroll to position [2576, 0]
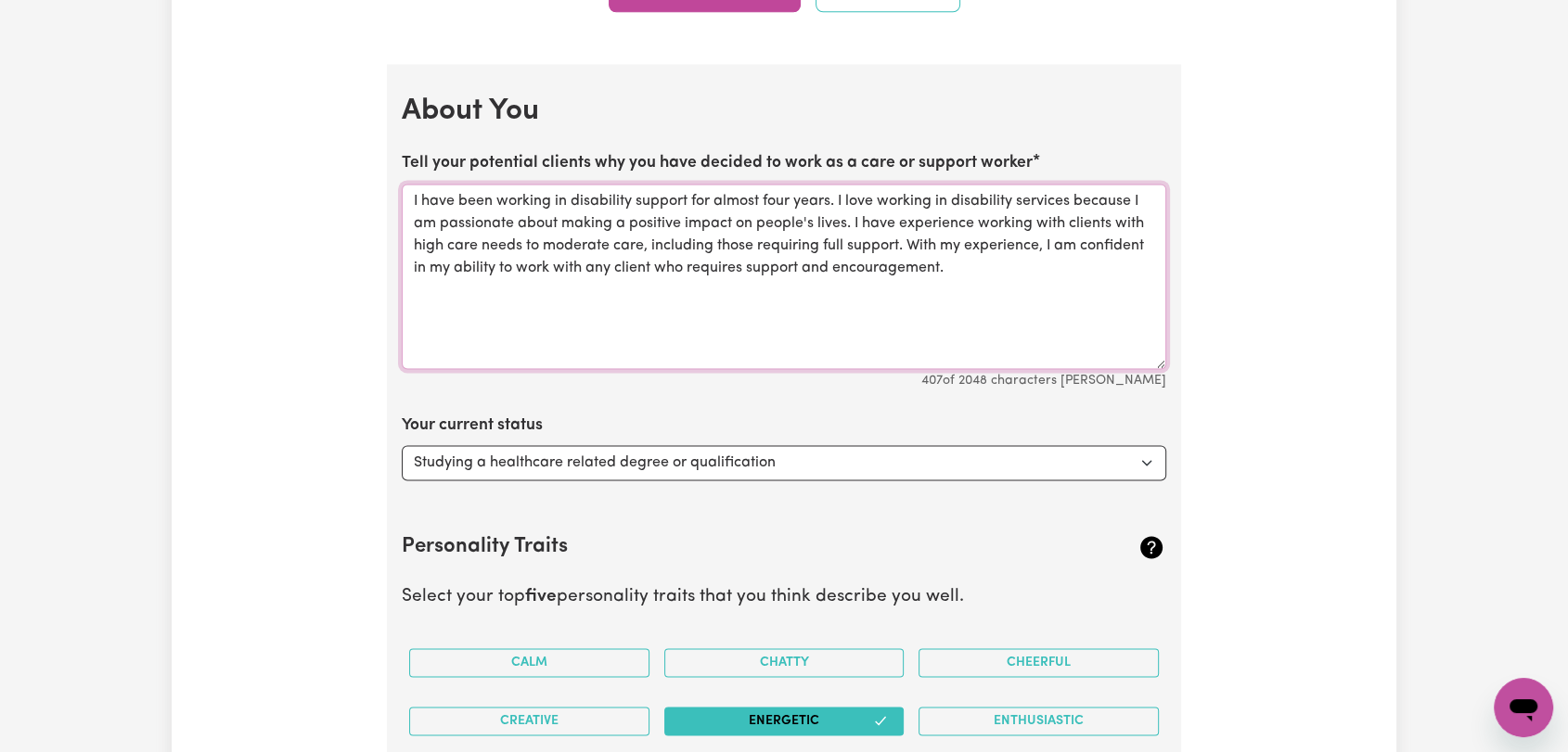
click at [957, 273] on textarea "I have been working in disability support for almost four years. I love working…" at bounding box center [783, 277] width 764 height 186
paste textarea "Diploma in Human Resources"
click at [421, 356] on textarea "I have been working in disability support for almost four years. I love working…" at bounding box center [783, 277] width 764 height 186
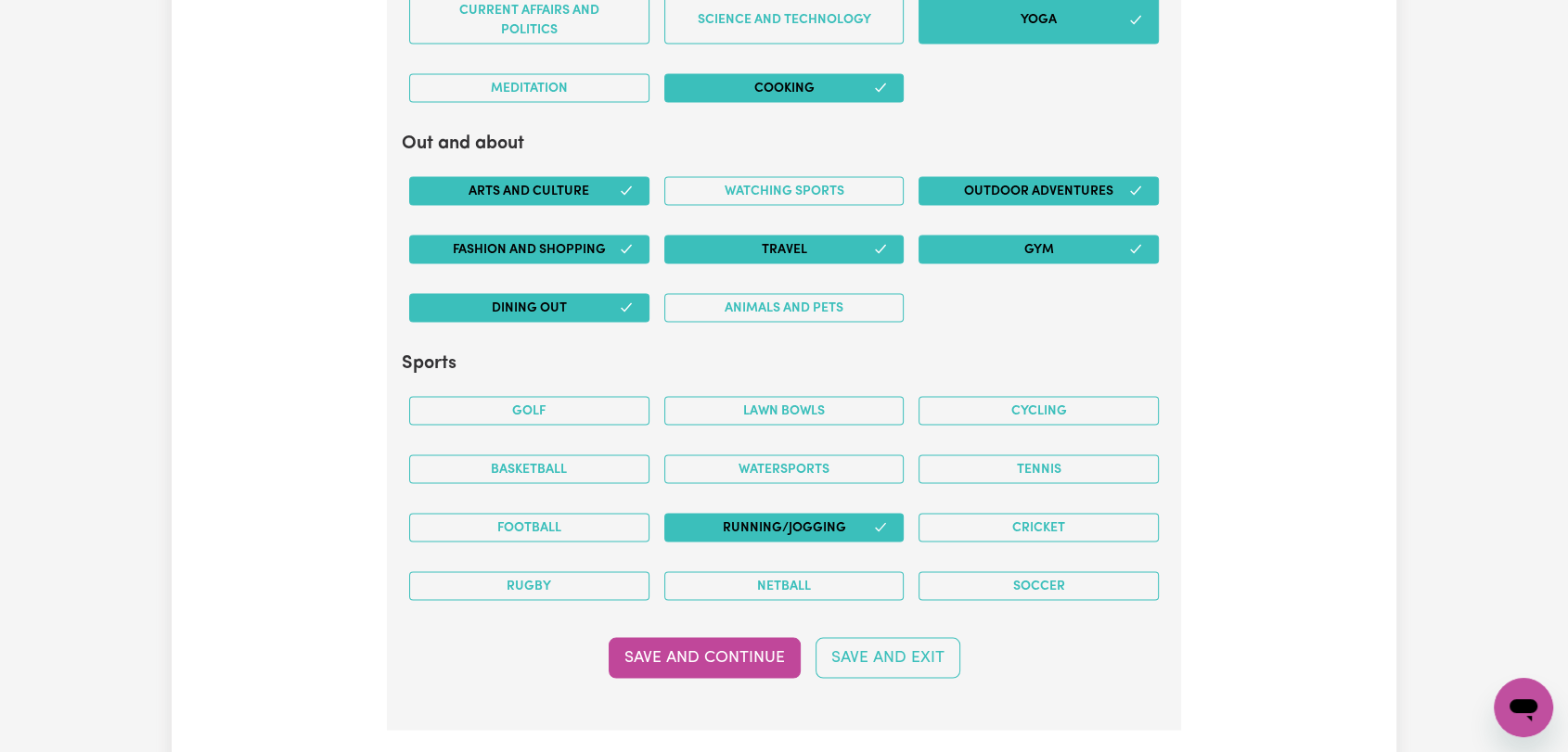
scroll to position [3710, 0]
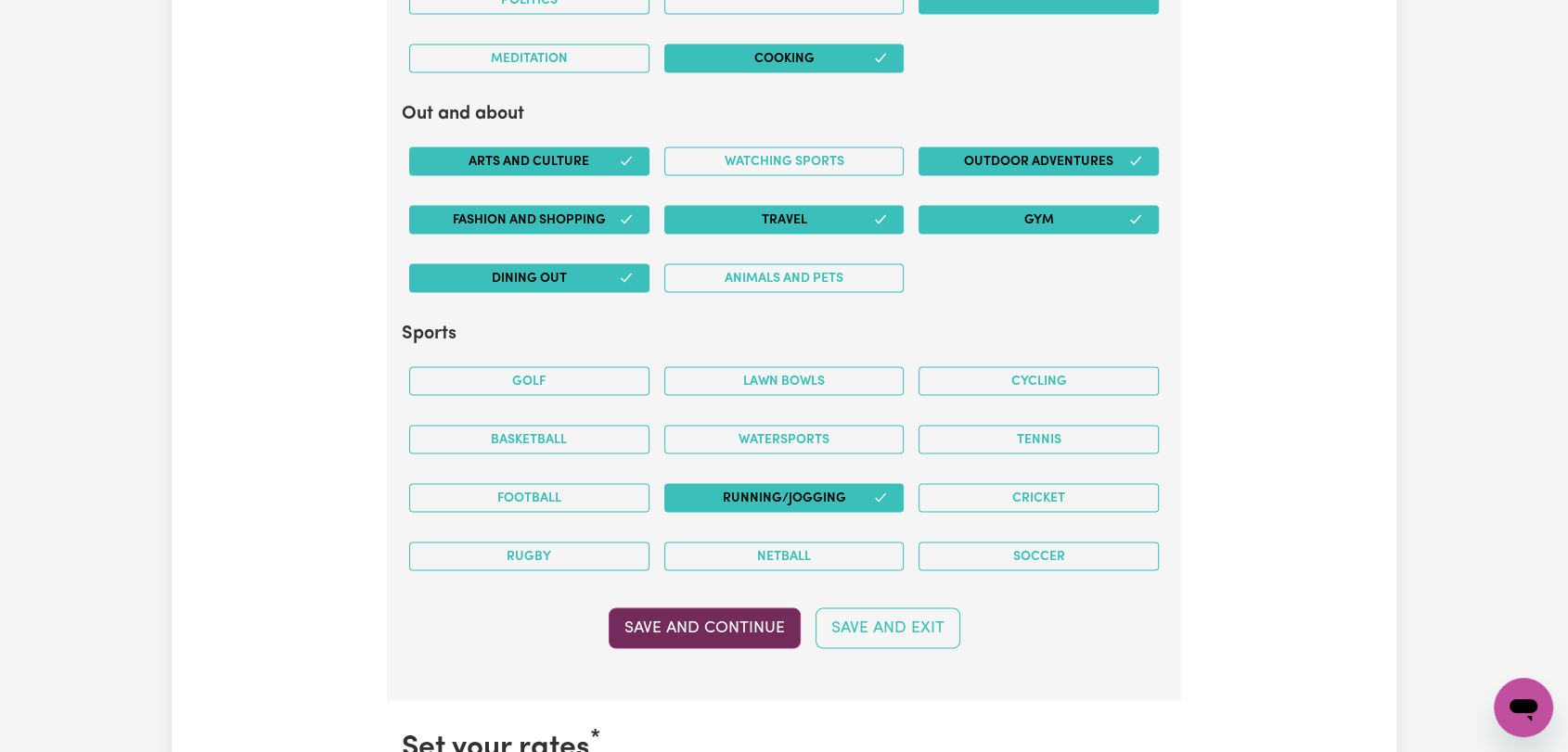
type textarea "I have been working in disability support for almost four years. I love working…"
drag, startPoint x: 656, startPoint y: 626, endPoint x: 646, endPoint y: 604, distance: 24.2
click at [656, 625] on button "Save and Continue" at bounding box center [704, 629] width 192 height 41
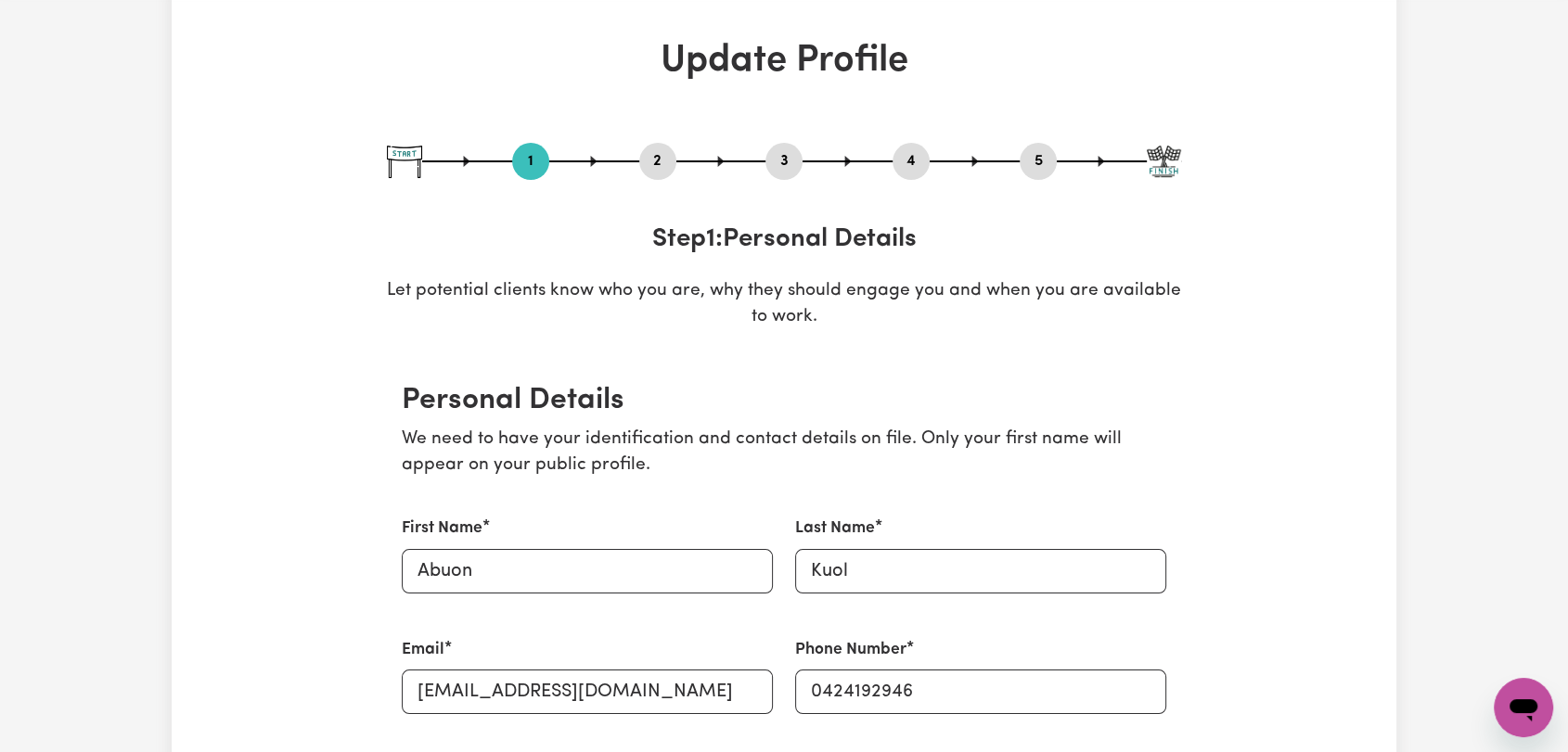
scroll to position [0, 0]
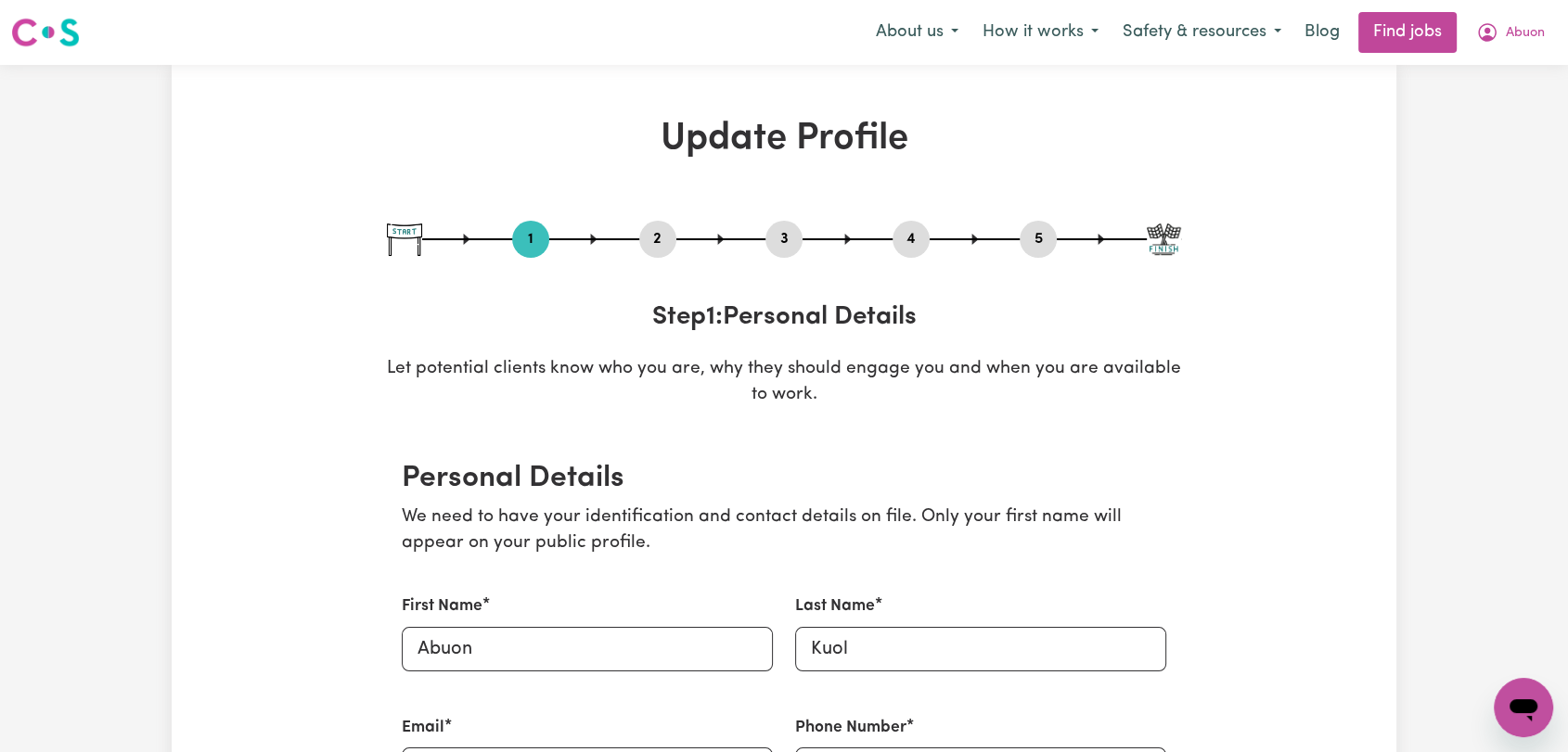
click at [912, 235] on button "4" at bounding box center [912, 239] width 38 height 24
